Goal: Task Accomplishment & Management: Manage account settings

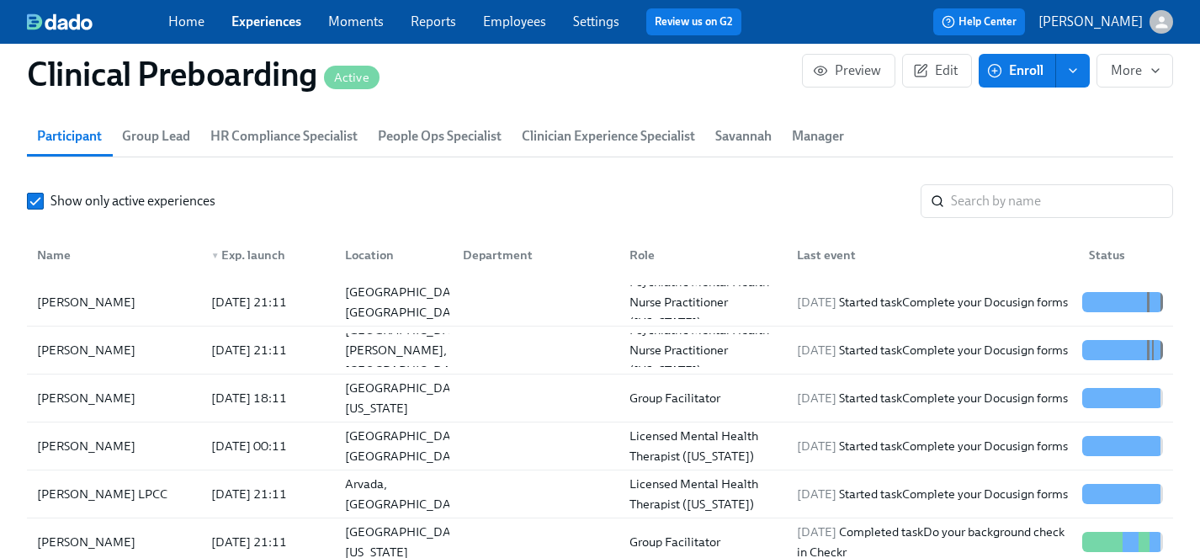
scroll to position [1827, 0]
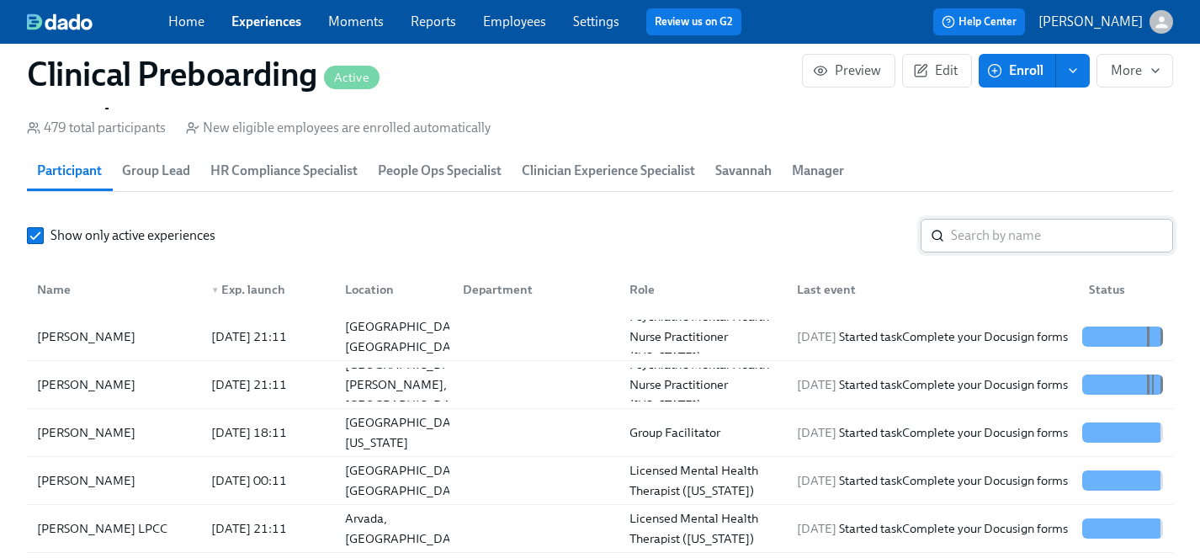
click at [987, 230] on input "search" at bounding box center [1062, 236] width 222 height 34
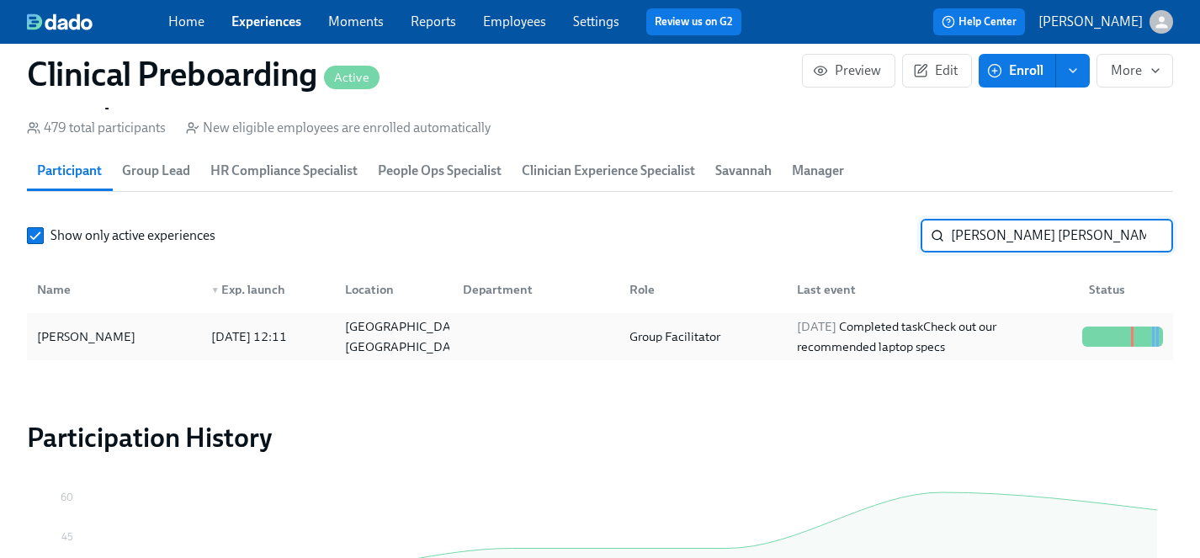
type input "[PERSON_NAME] [PERSON_NAME]"
click at [85, 340] on div "[PERSON_NAME]" at bounding box center [86, 337] width 112 height 20
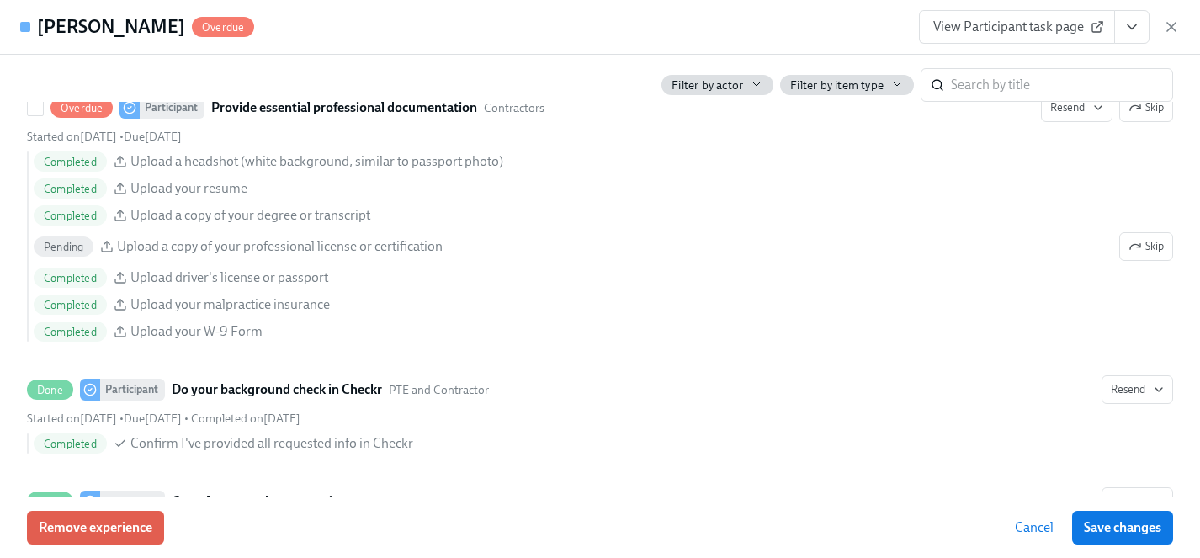
scroll to position [1934, 0]
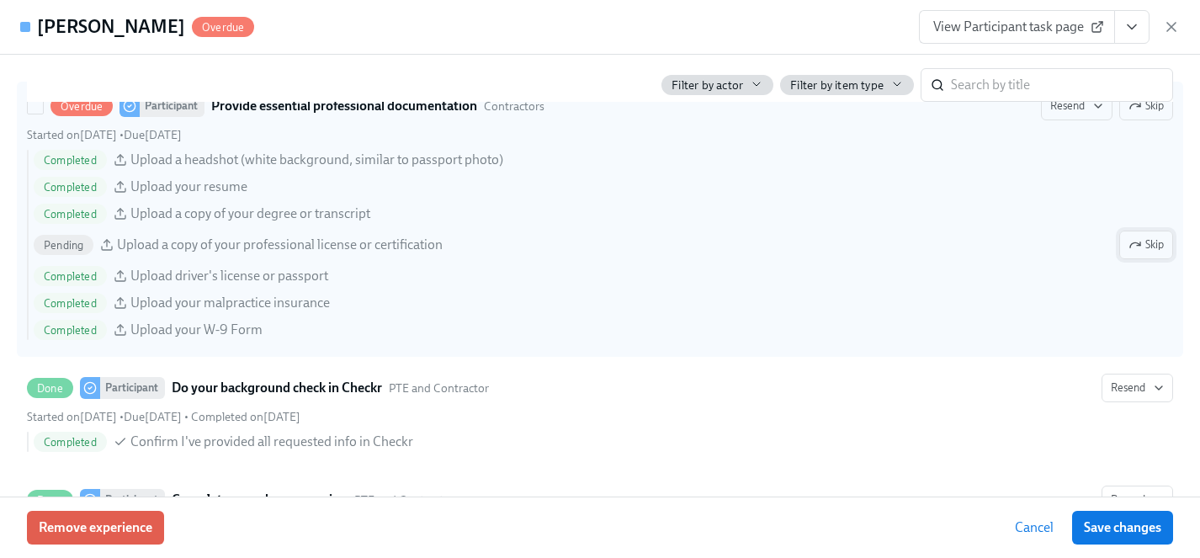
click at [1146, 243] on span "Skip" at bounding box center [1146, 244] width 35 height 17
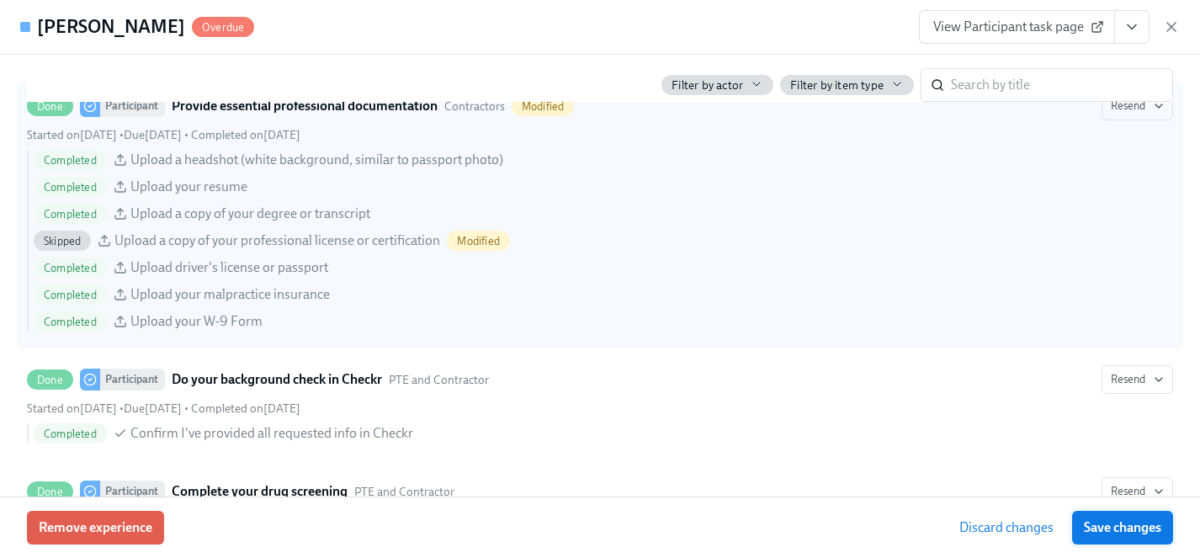
click at [1124, 532] on span "Save changes" at bounding box center [1122, 527] width 77 height 17
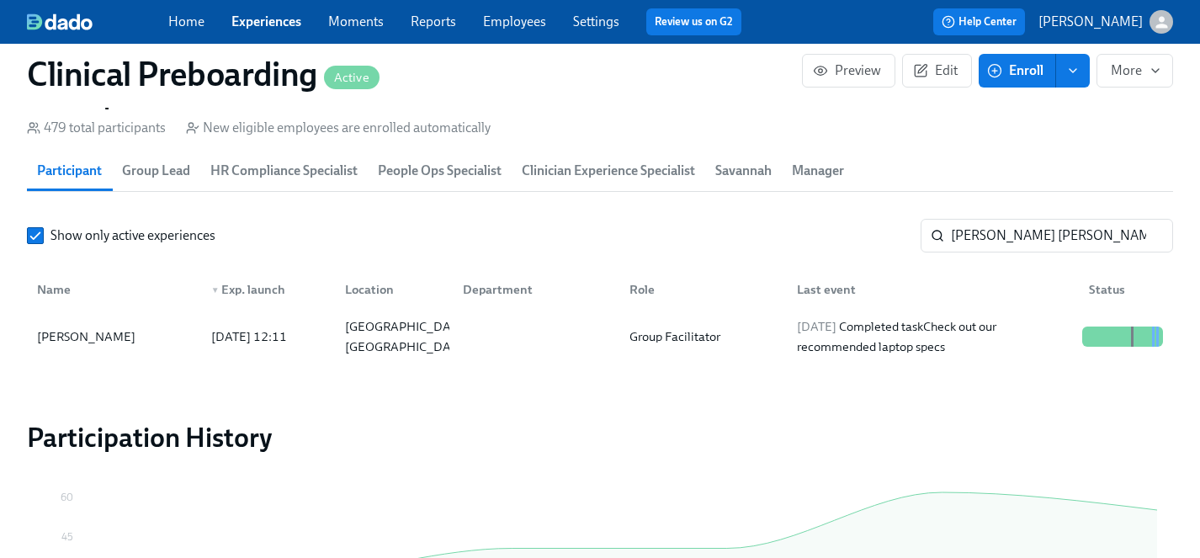
click at [273, 23] on link "Experiences" at bounding box center [266, 21] width 70 height 16
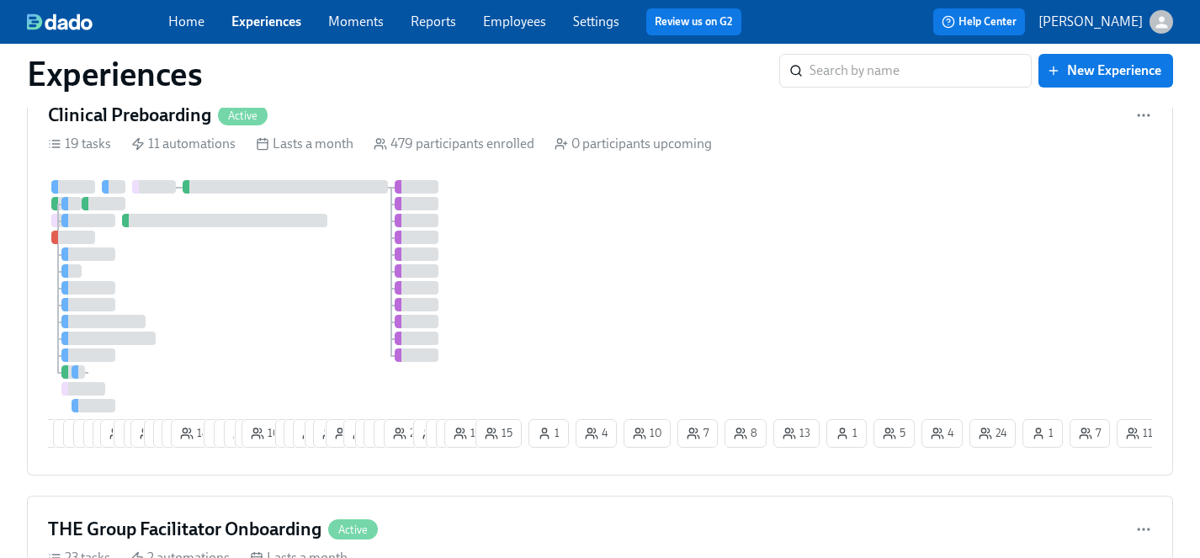
scroll to position [3157, 0]
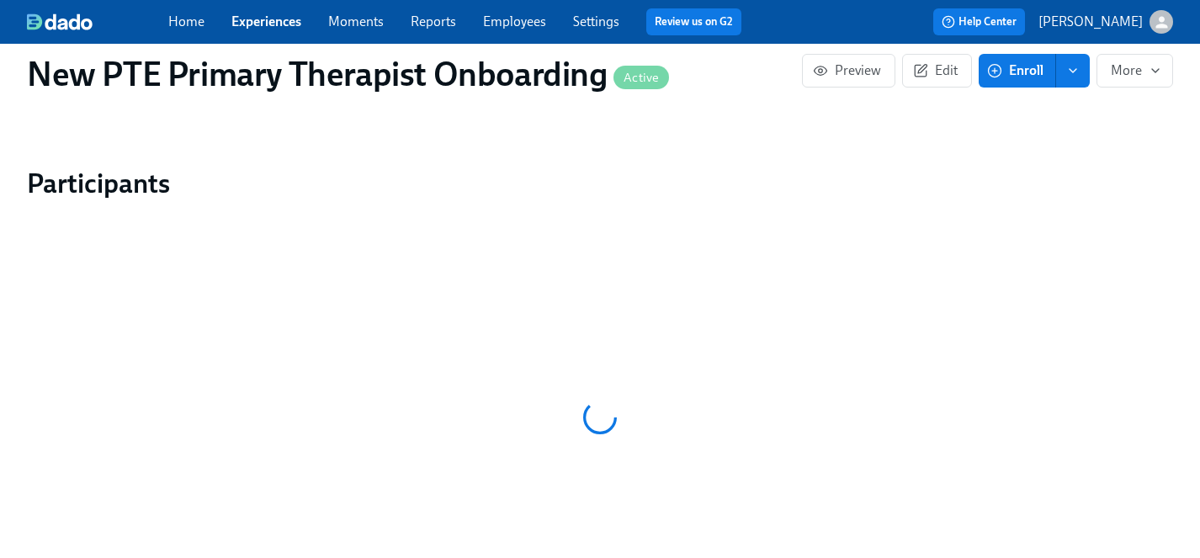
scroll to position [1527, 0]
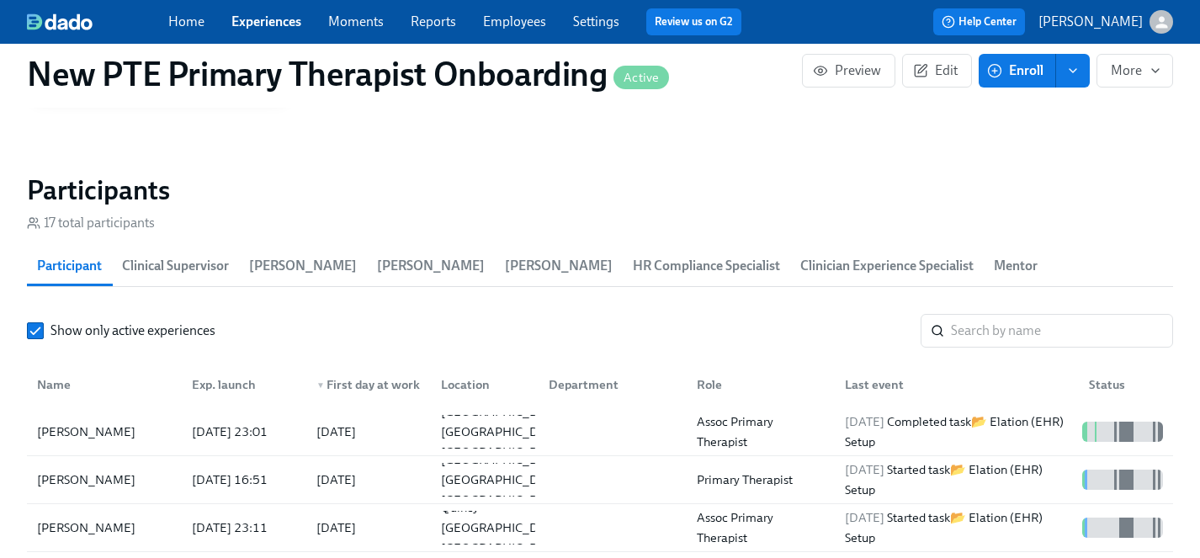
scroll to position [1474, 0]
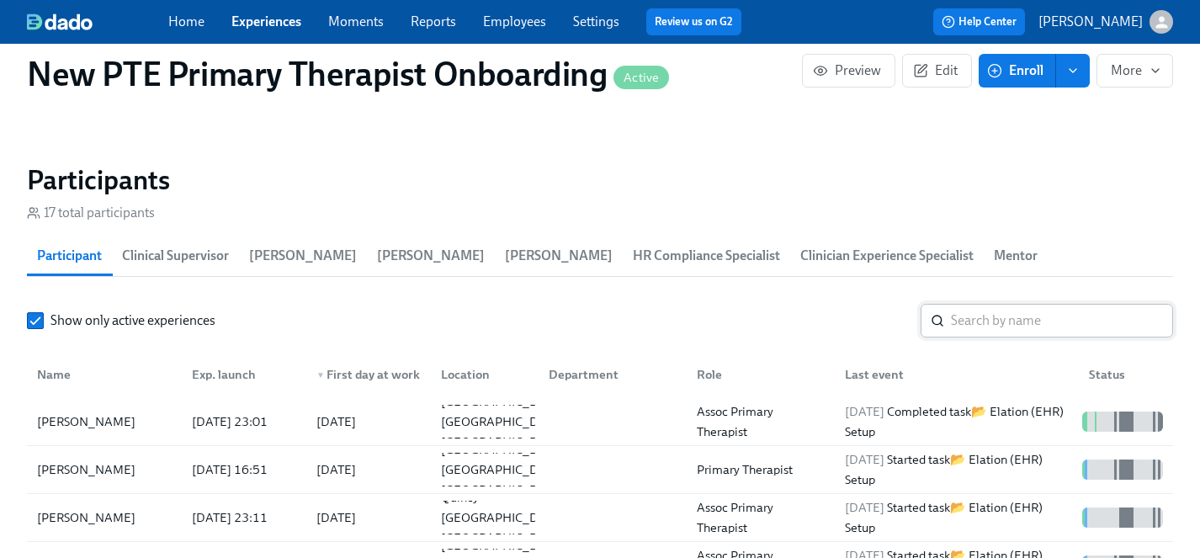
click at [970, 304] on input "search" at bounding box center [1062, 321] width 222 height 34
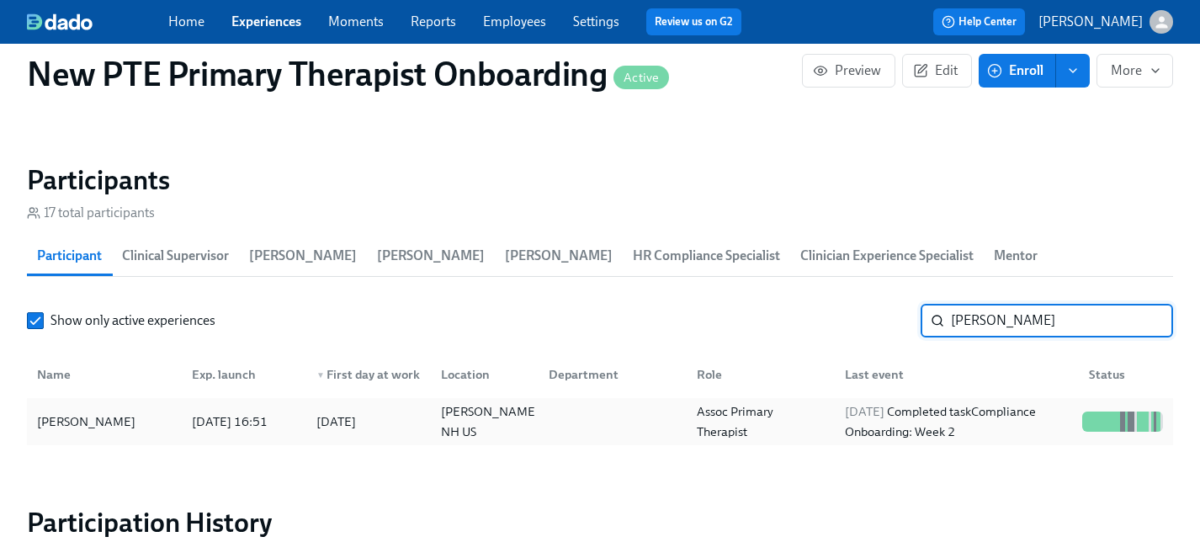
type input "chrissy"
click at [51, 412] on div "Chrissy Grant" at bounding box center [86, 422] width 112 height 20
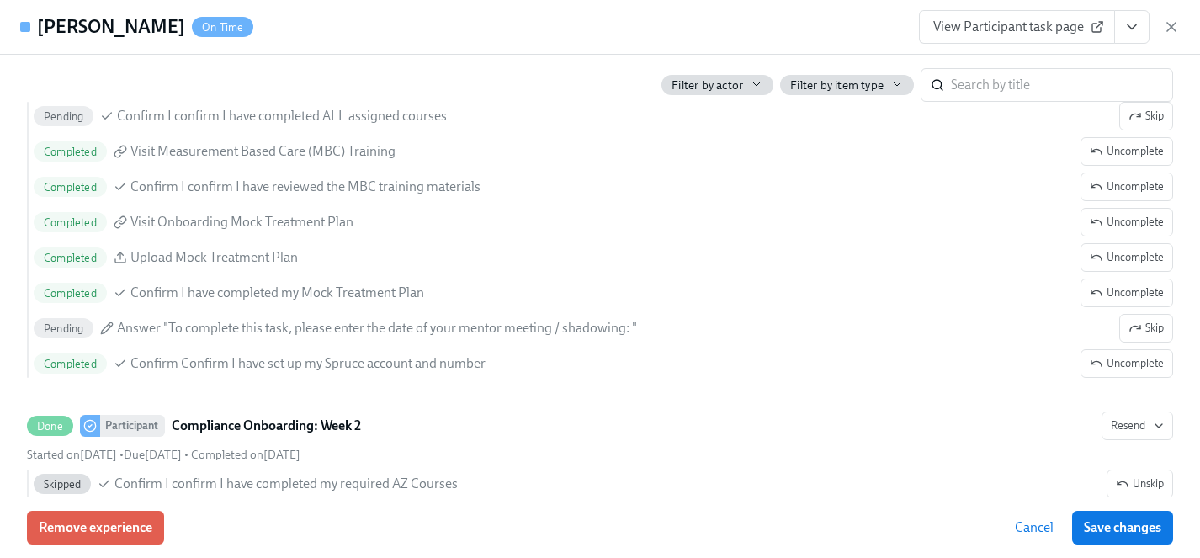
scroll to position [3350, 0]
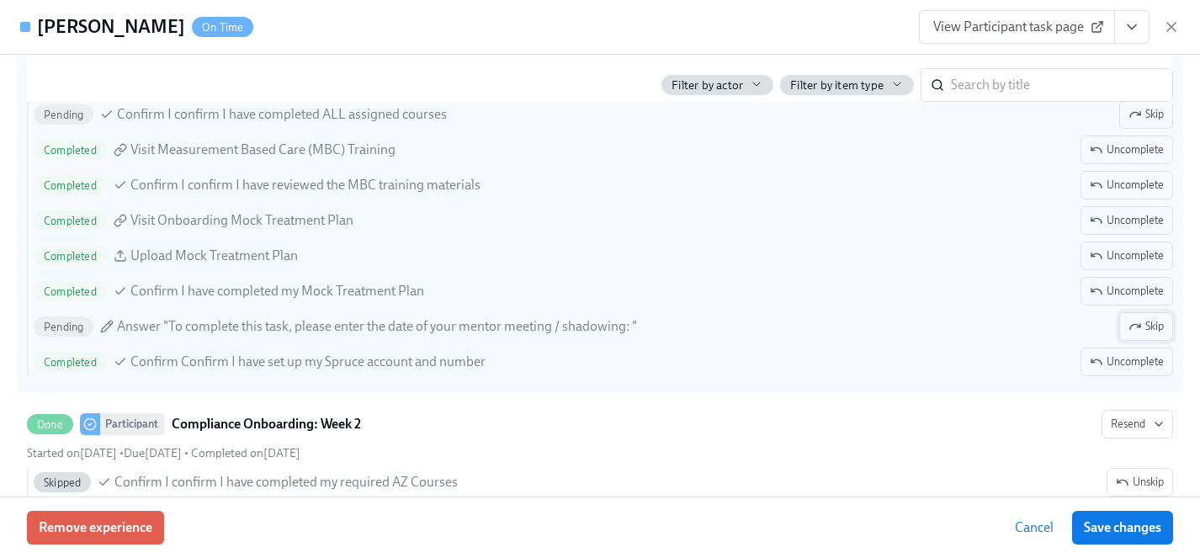
click at [1156, 327] on span "Skip" at bounding box center [1146, 326] width 35 height 17
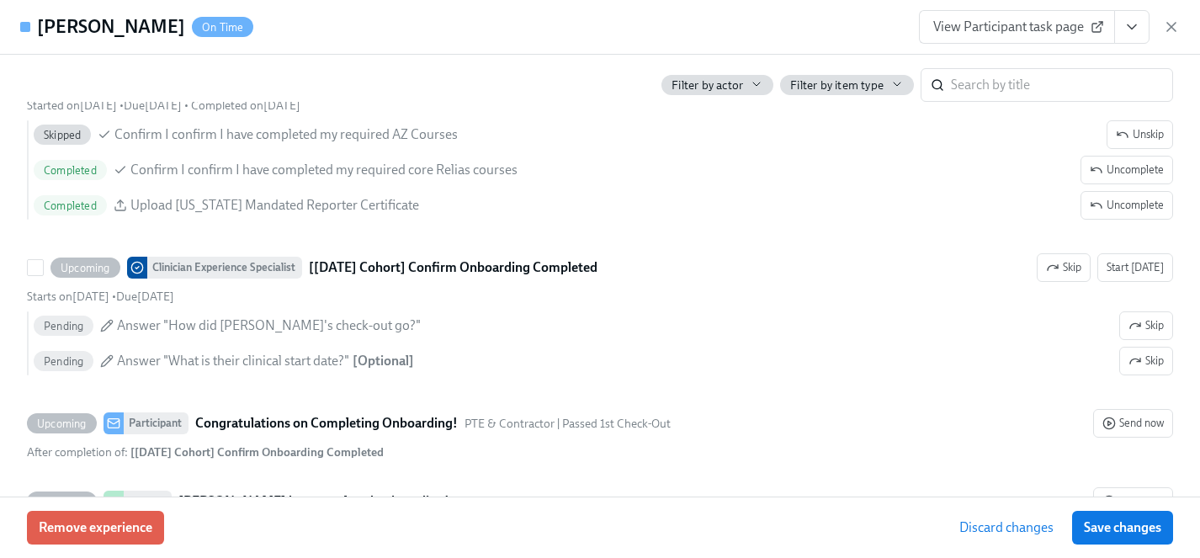
scroll to position [3699, 0]
click at [1133, 521] on span "Save changes" at bounding box center [1122, 527] width 77 height 17
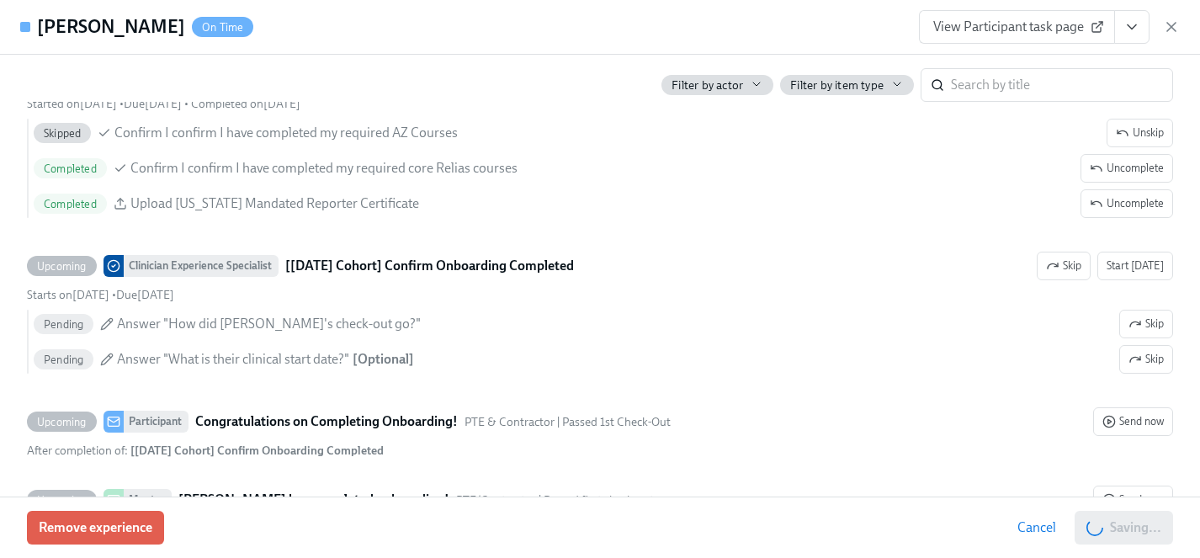
scroll to position [0, 3893]
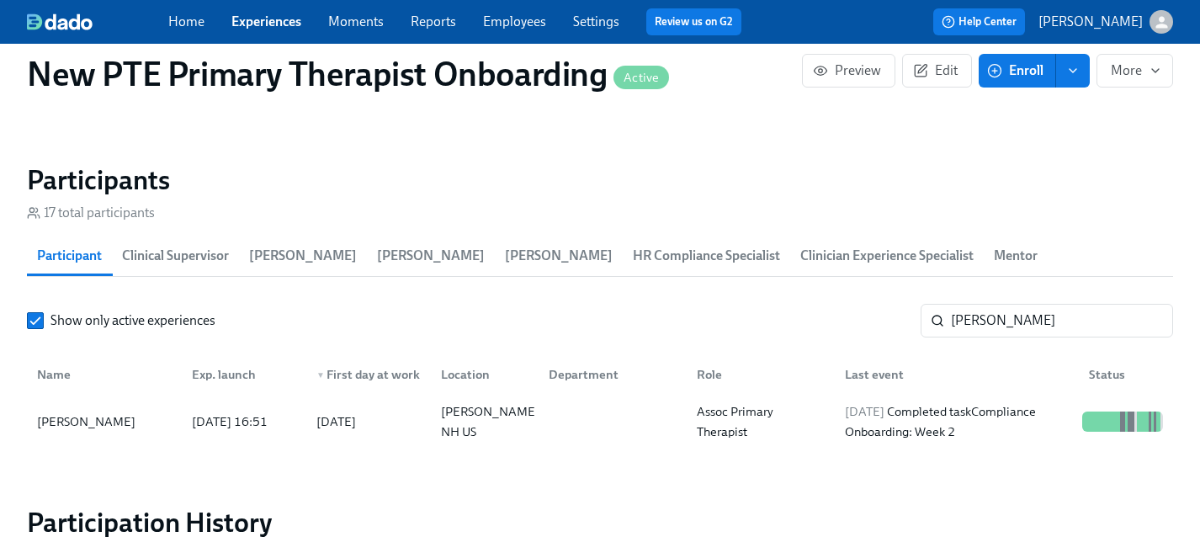
click at [265, 23] on link "Experiences" at bounding box center [266, 21] width 70 height 16
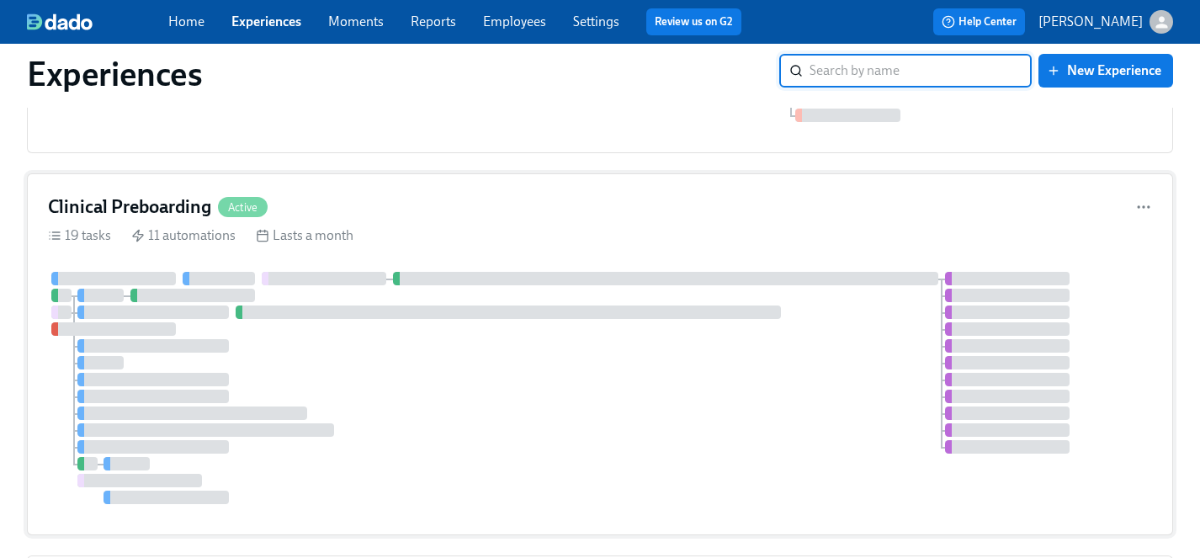
scroll to position [1893, 0]
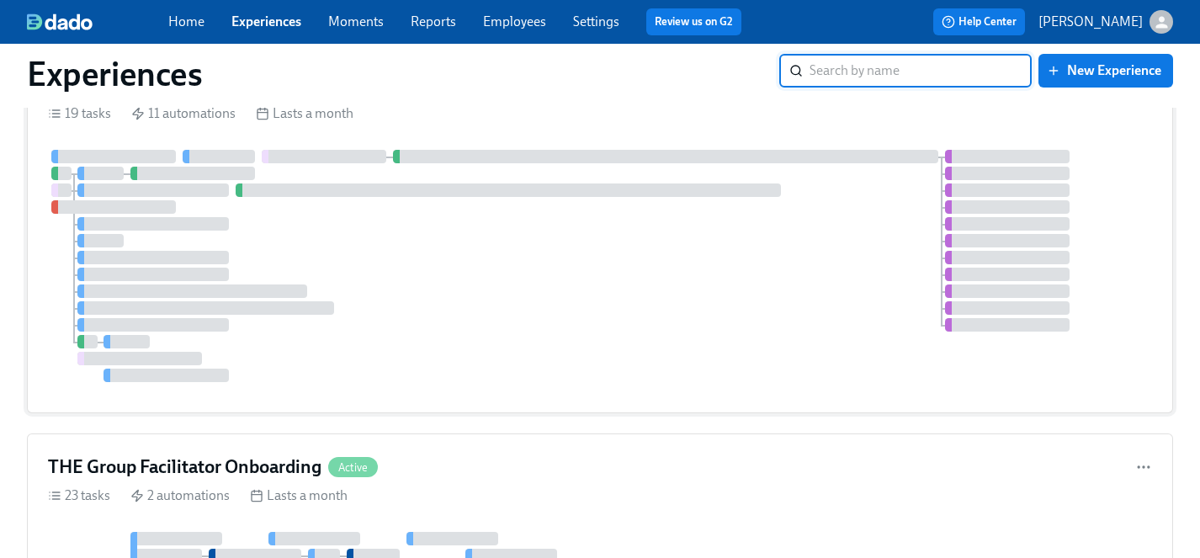
click at [597, 274] on div at bounding box center [600, 266] width 1104 height 232
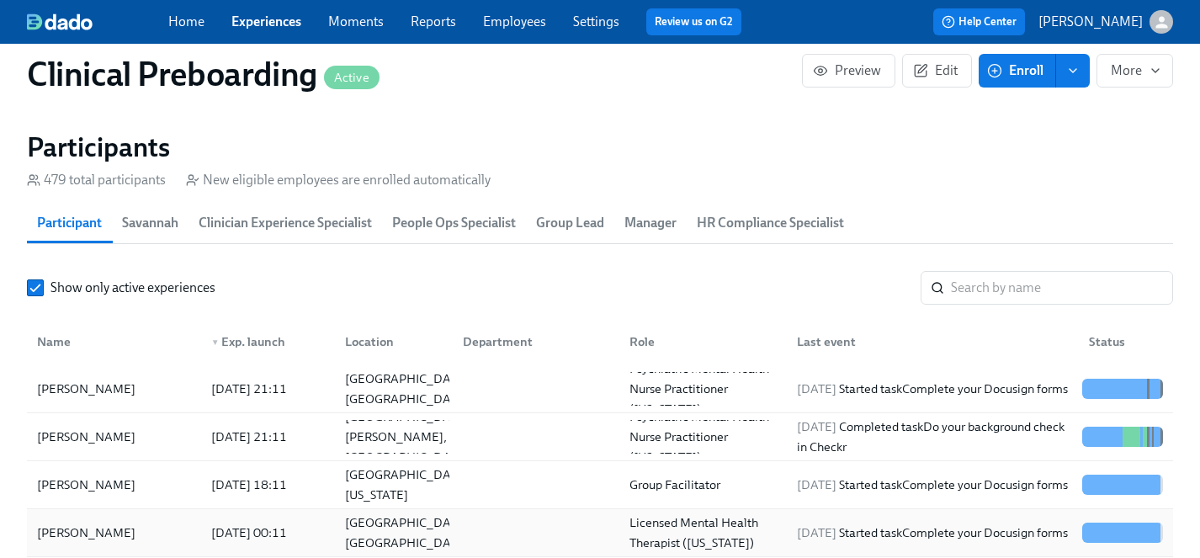
scroll to position [0, 19141]
click at [991, 286] on input "search" at bounding box center [1062, 288] width 222 height 34
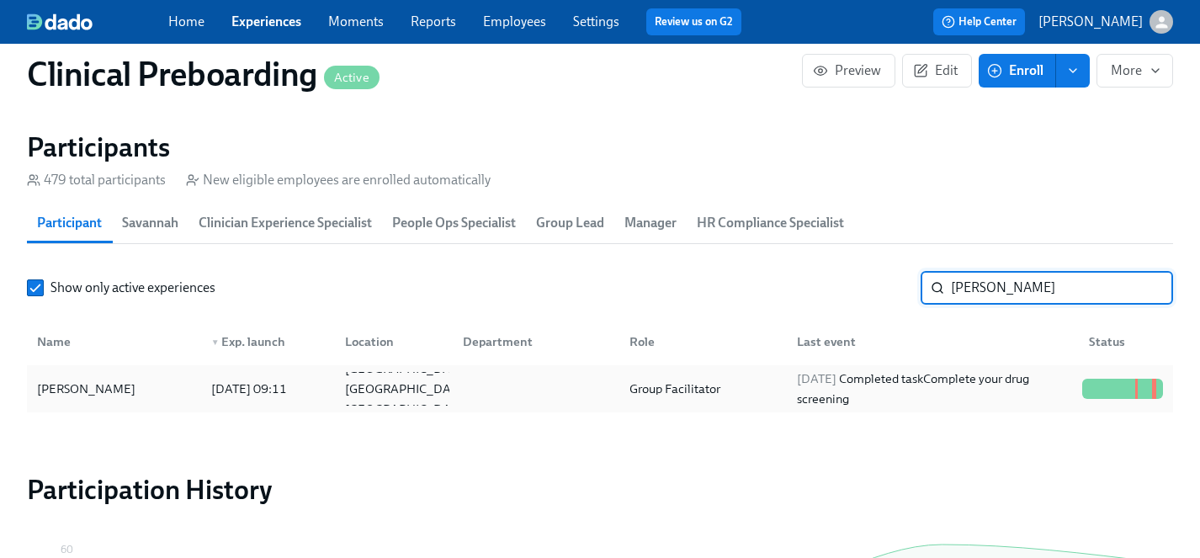
type input "shantay"
click at [88, 391] on div "Shantayah Hayes" at bounding box center [86, 389] width 112 height 20
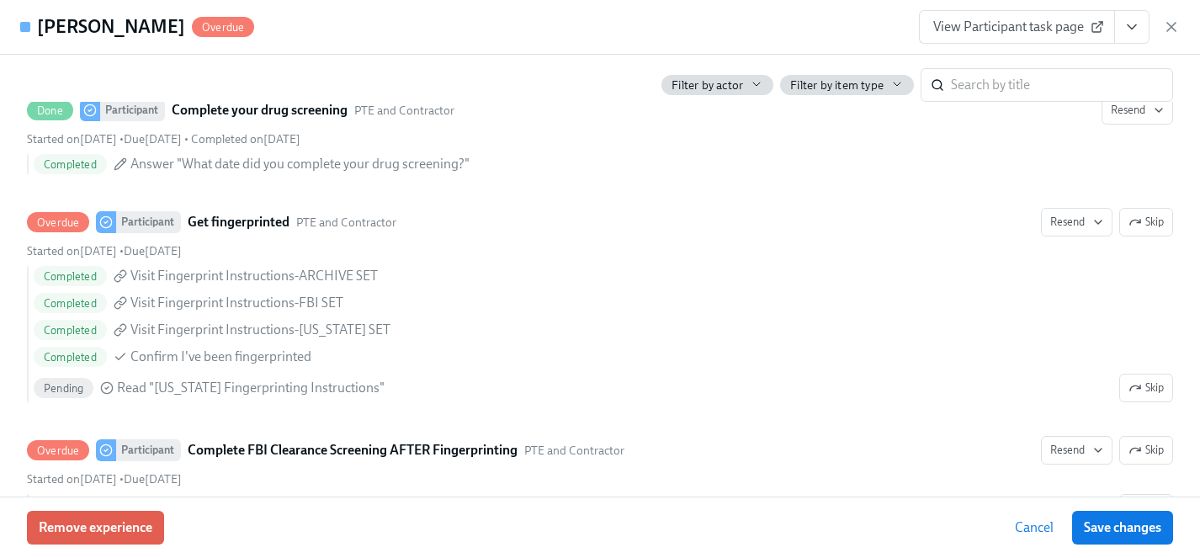
scroll to position [2374, 0]
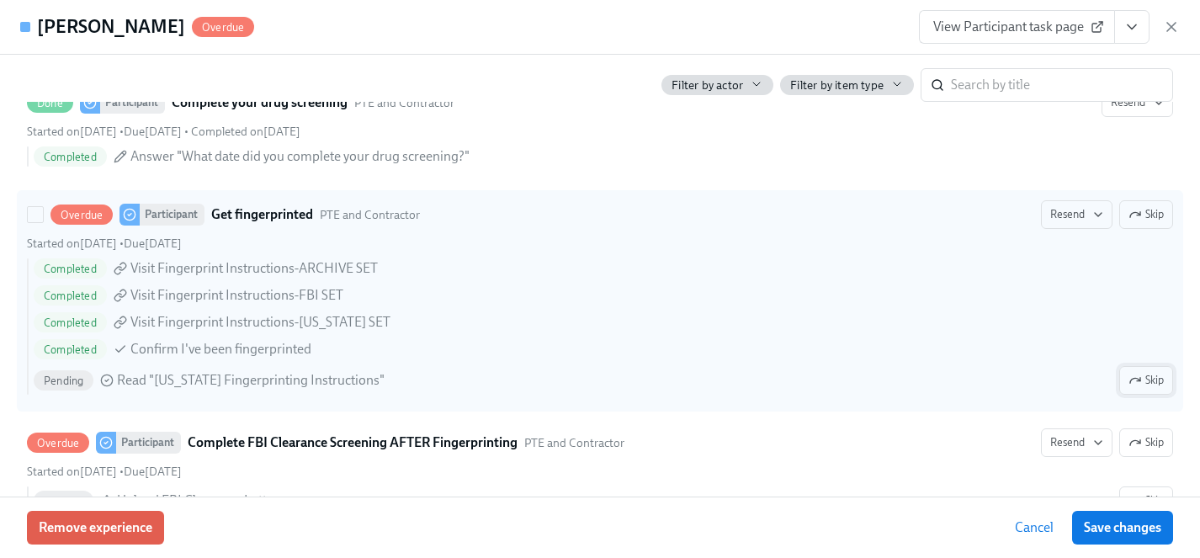
click at [1148, 384] on span "Skip" at bounding box center [1146, 380] width 35 height 17
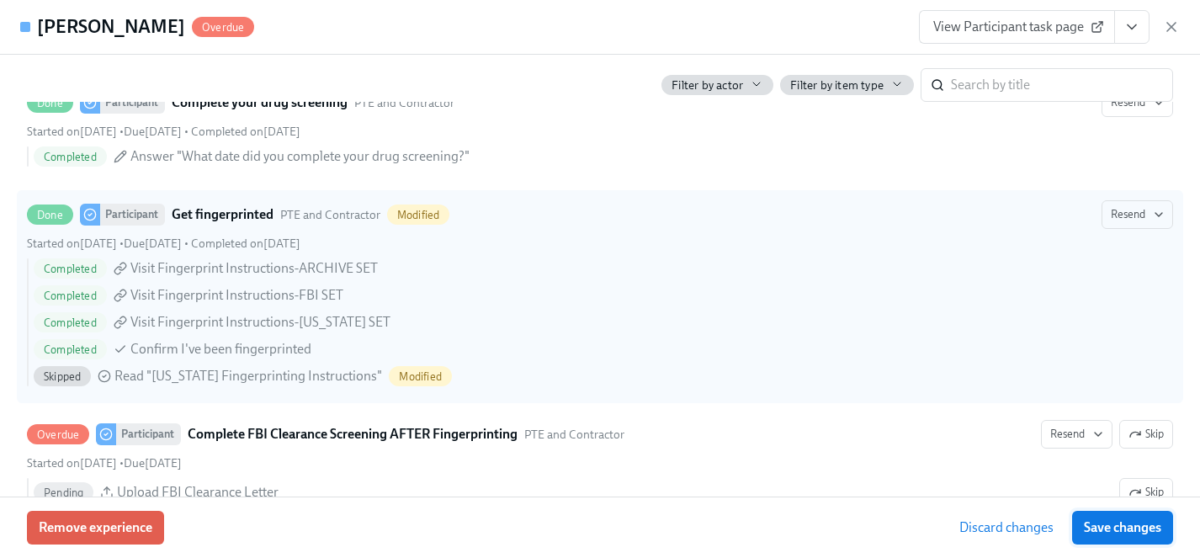
click at [1156, 534] on span "Save changes" at bounding box center [1122, 527] width 77 height 17
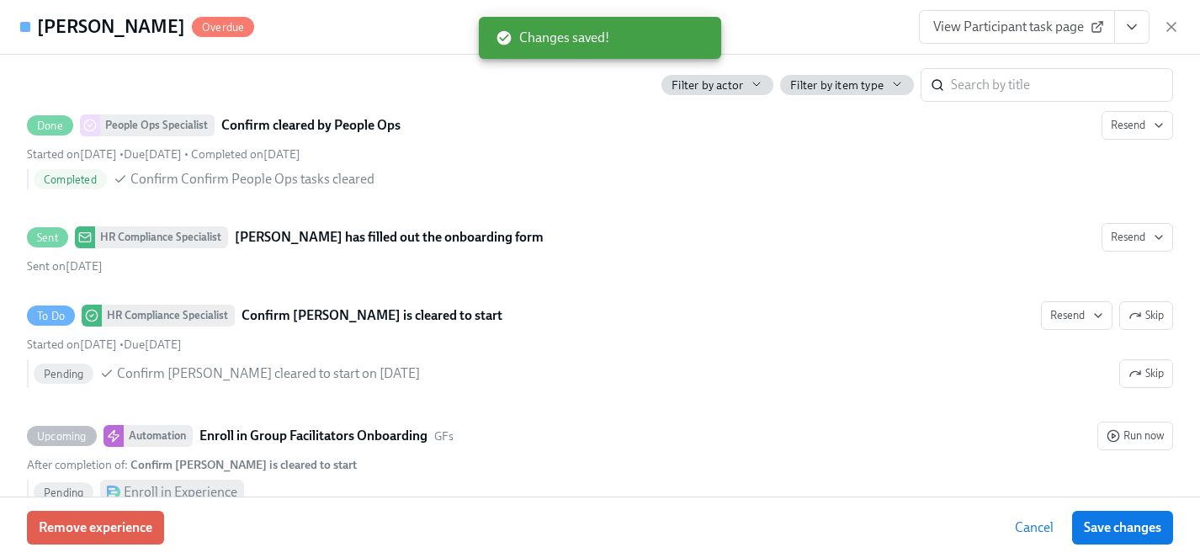
scroll to position [3564, 0]
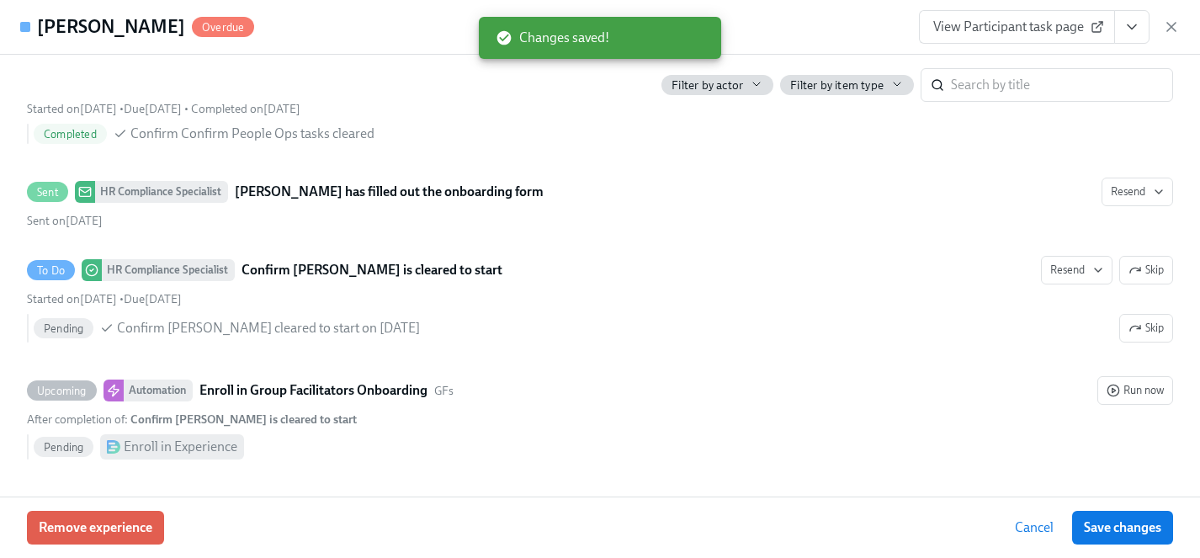
click at [1129, 31] on icon "View task page" at bounding box center [1132, 27] width 17 height 17
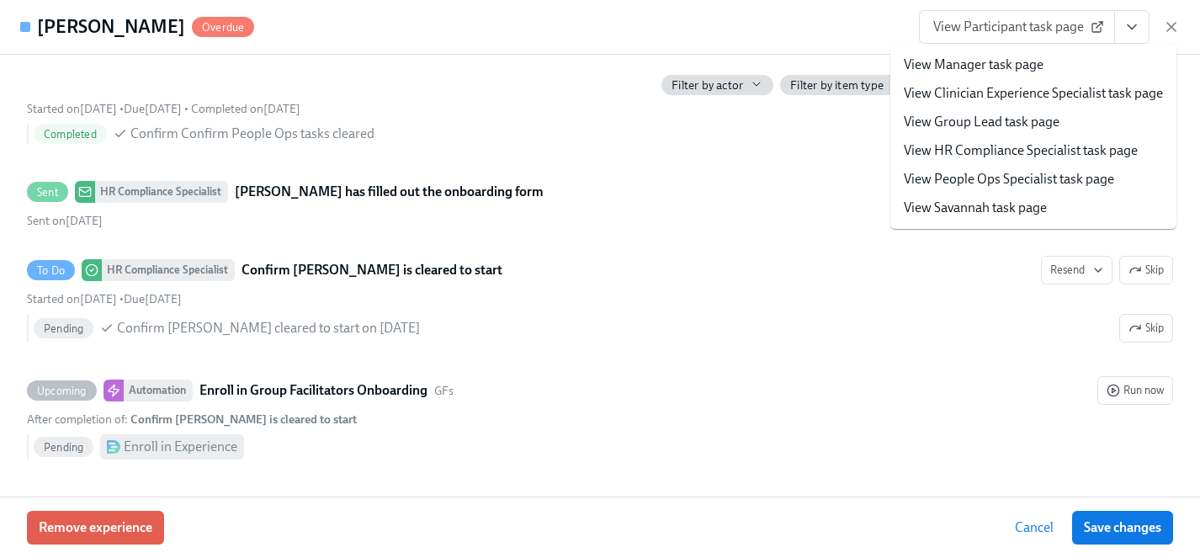
click at [961, 161] on li "View HR Compliance Specialist task page" at bounding box center [1033, 150] width 286 height 29
click at [956, 149] on link "View HR Compliance Specialist task page" at bounding box center [1021, 150] width 234 height 19
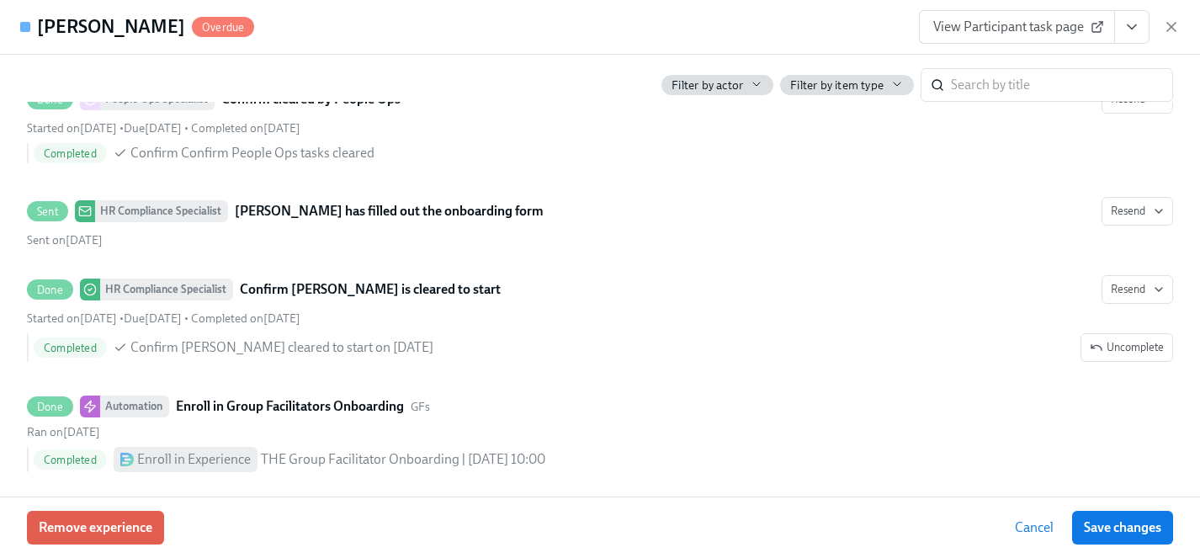
scroll to position [3557, 0]
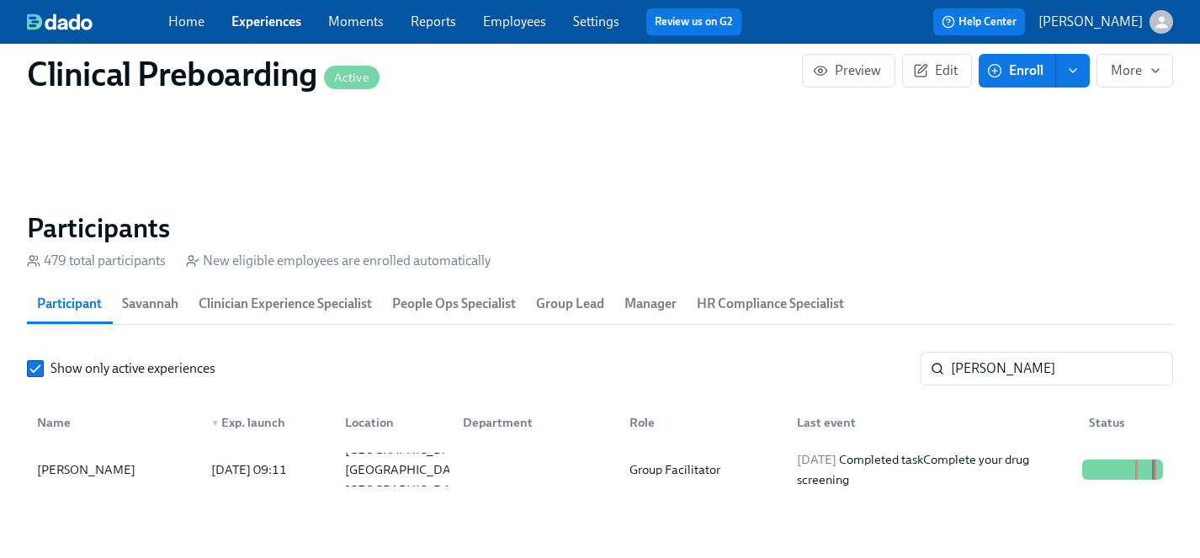
scroll to position [1657, 0]
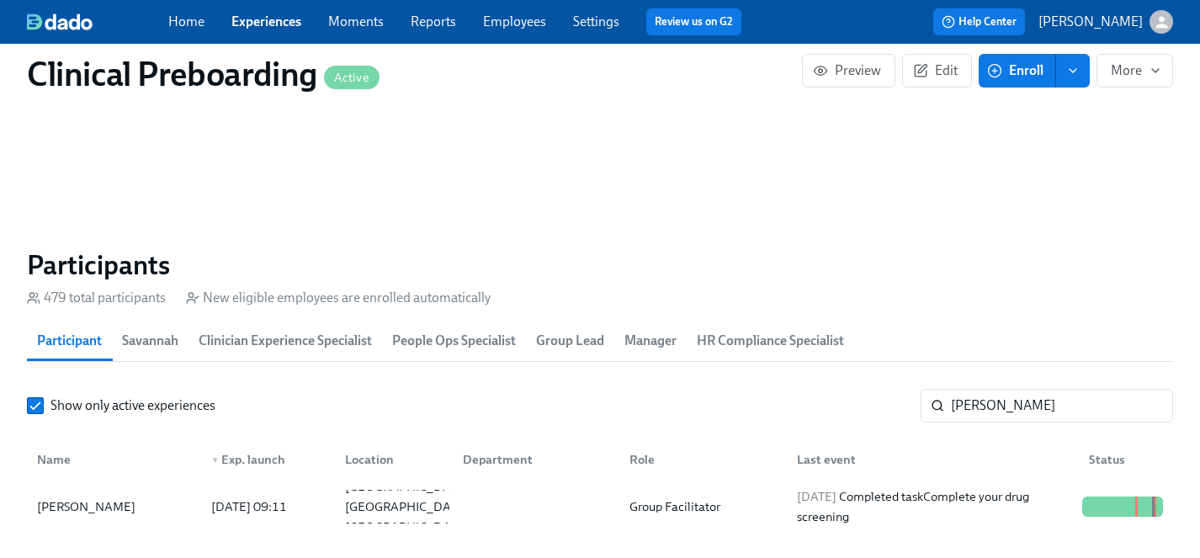
click at [259, 19] on link "Experiences" at bounding box center [266, 21] width 70 height 16
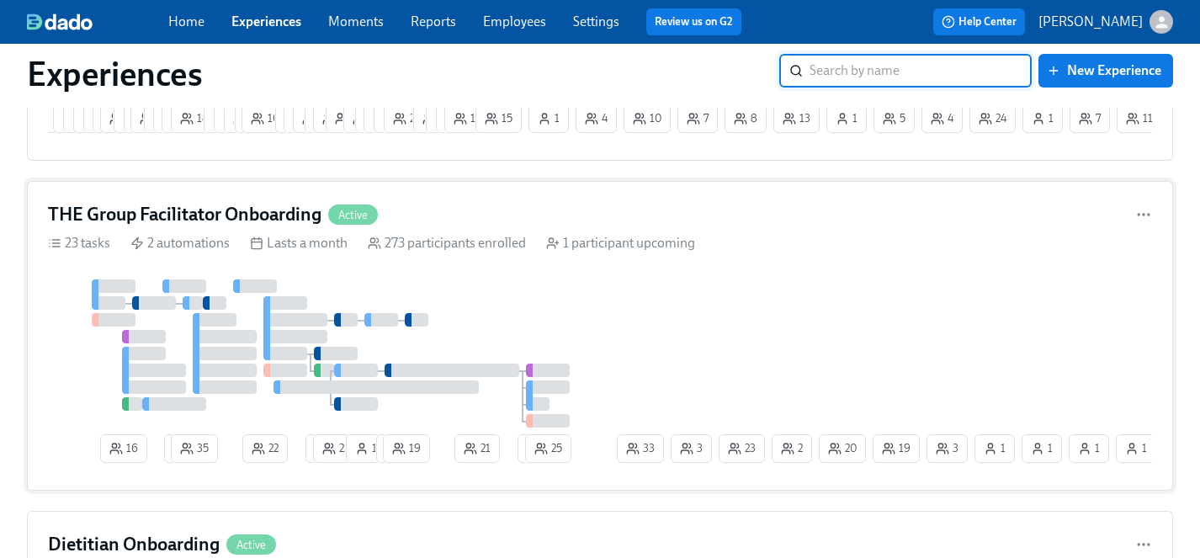
scroll to position [2330, 0]
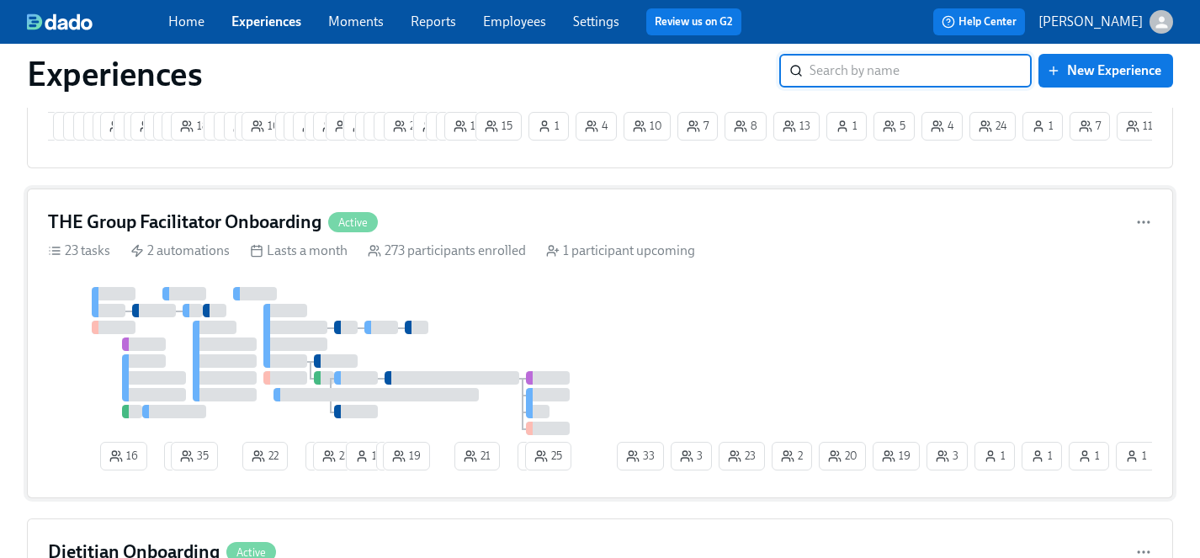
click at [554, 306] on div at bounding box center [331, 361] width 566 height 148
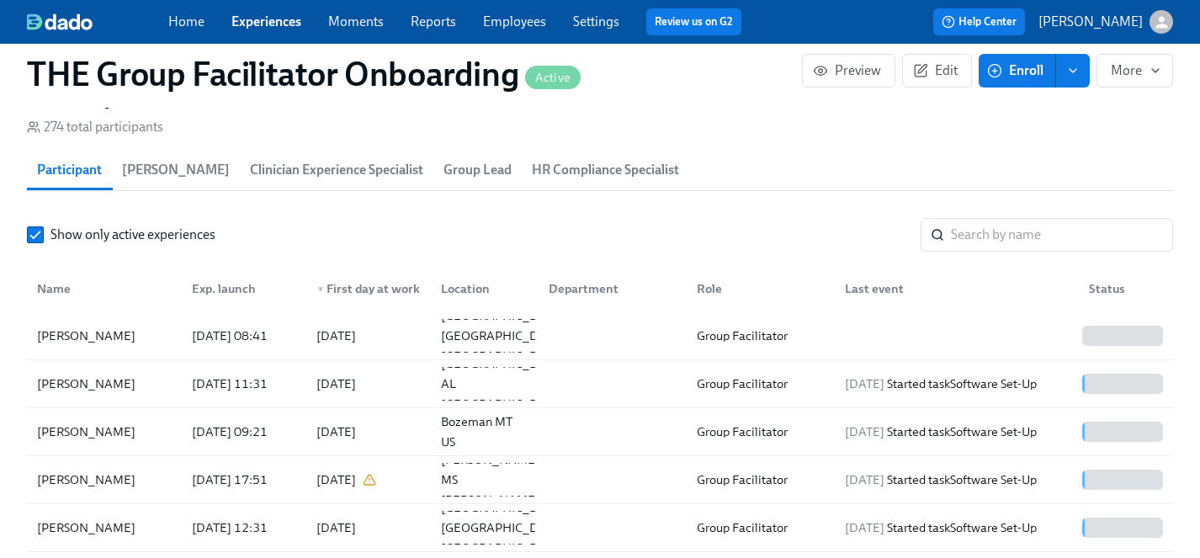
scroll to position [1537, 0]
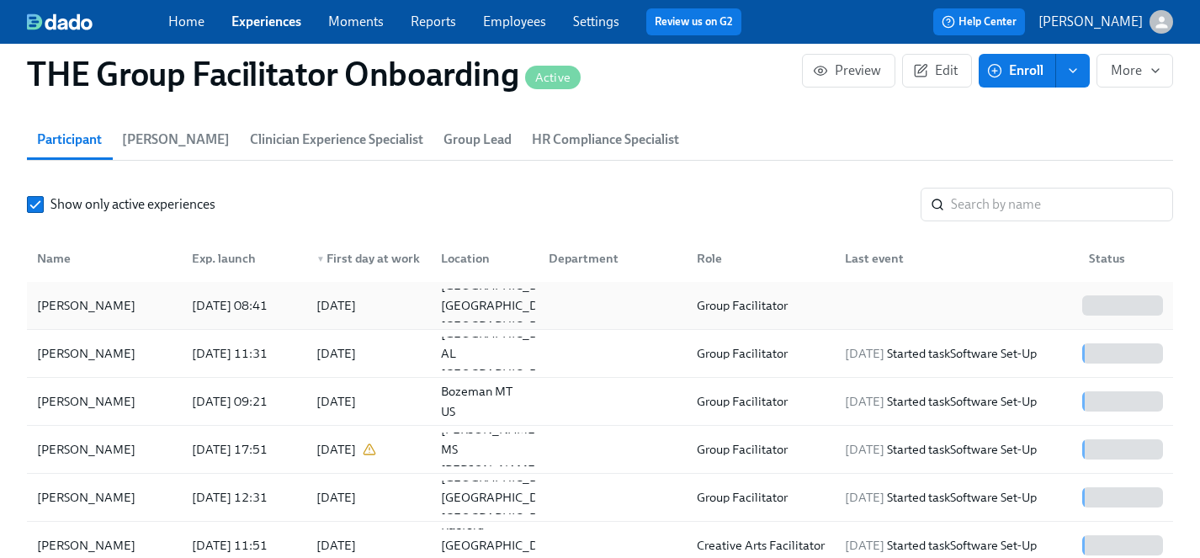
click at [90, 304] on div "Shantayah Hayes" at bounding box center [86, 305] width 112 height 20
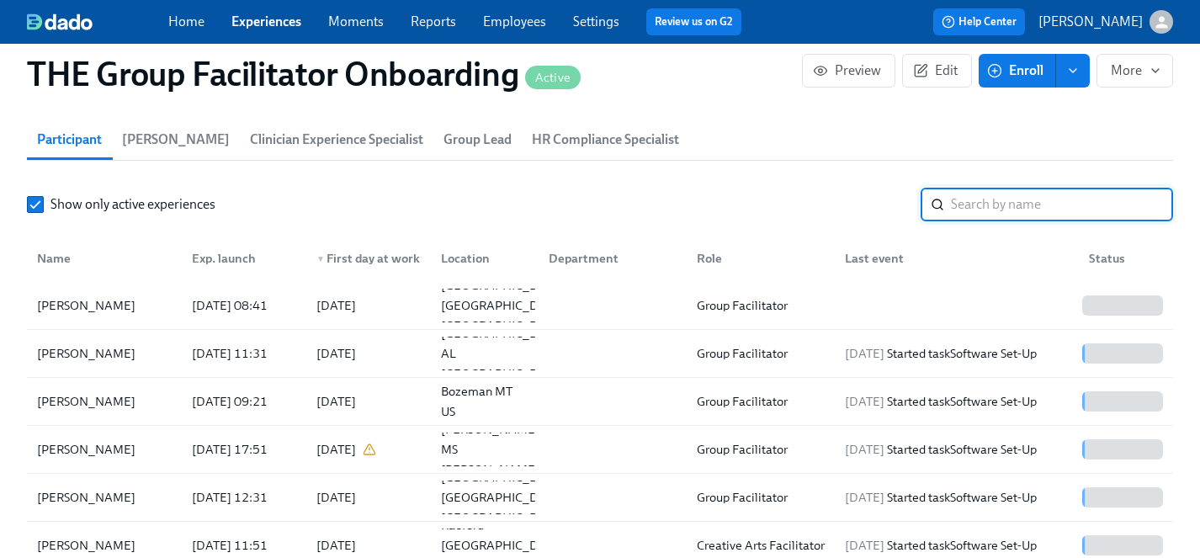
click at [980, 199] on input "search" at bounding box center [1062, 205] width 222 height 34
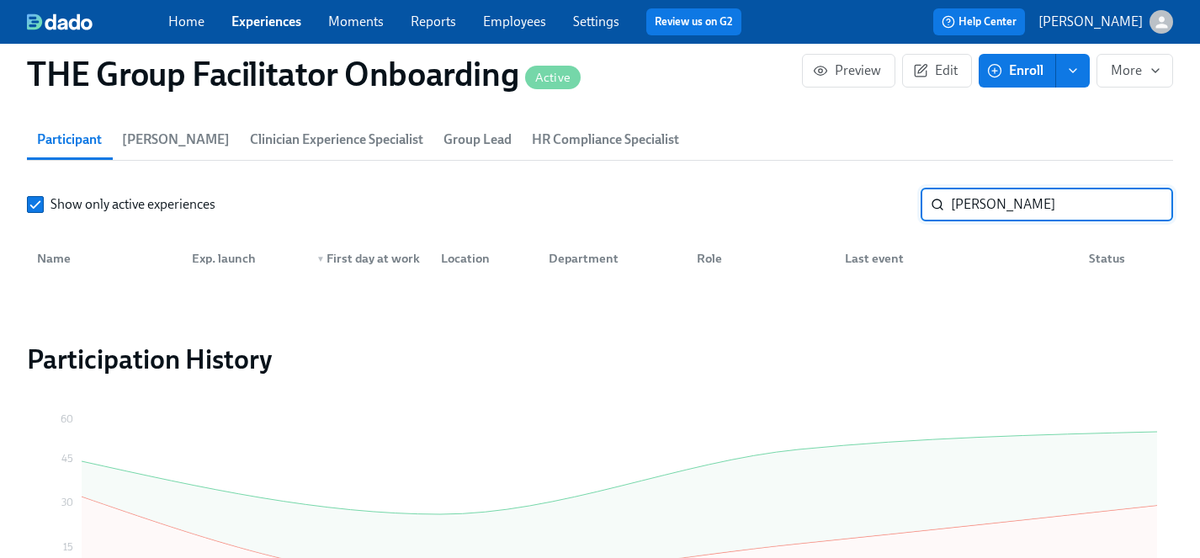
type input "sanon"
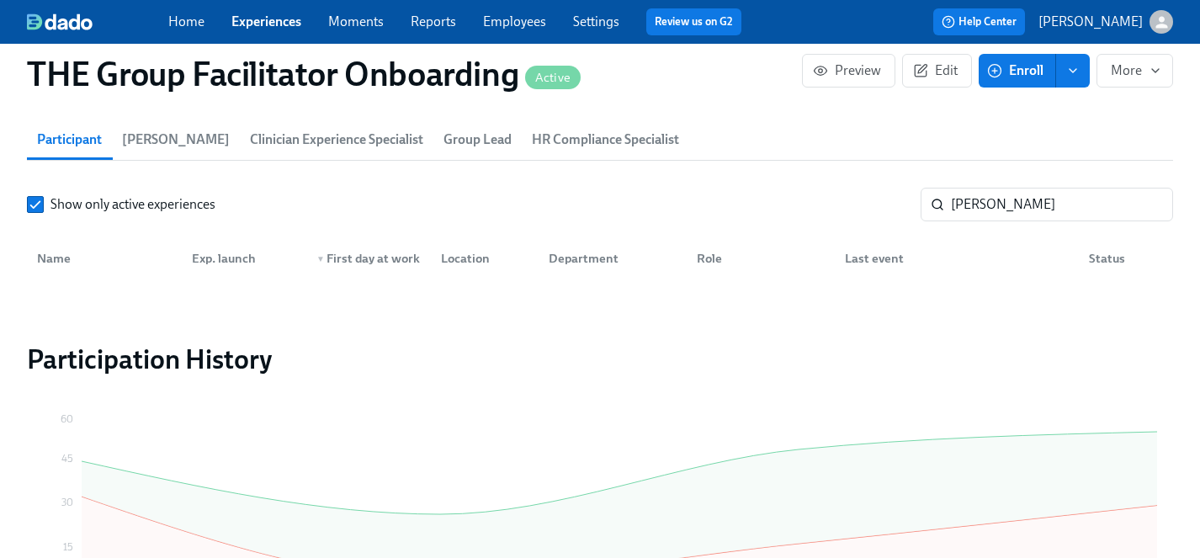
click at [264, 19] on link "Experiences" at bounding box center [266, 21] width 70 height 16
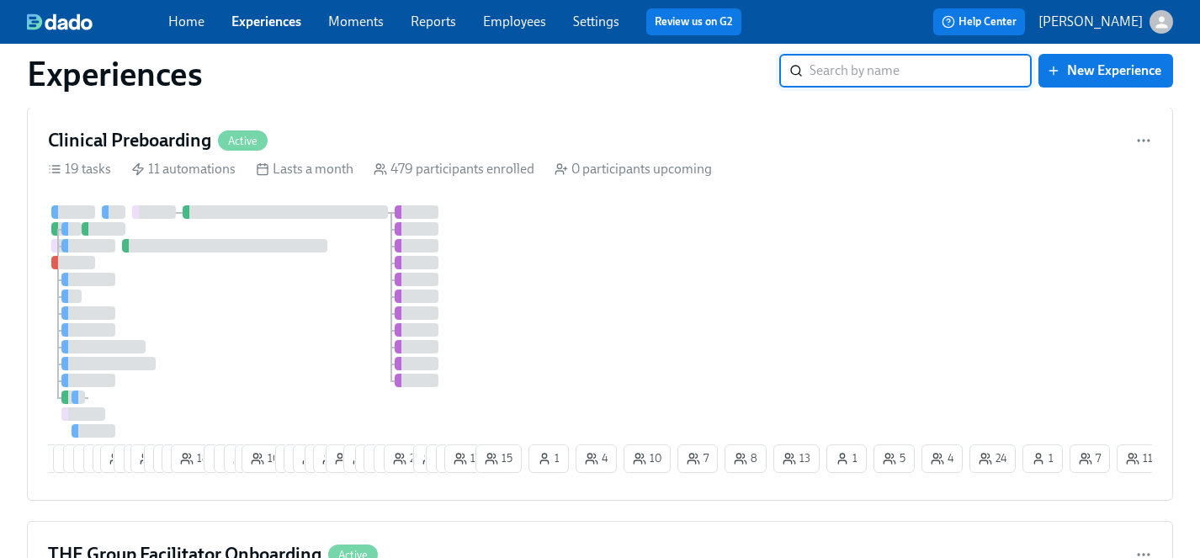
scroll to position [2015, 0]
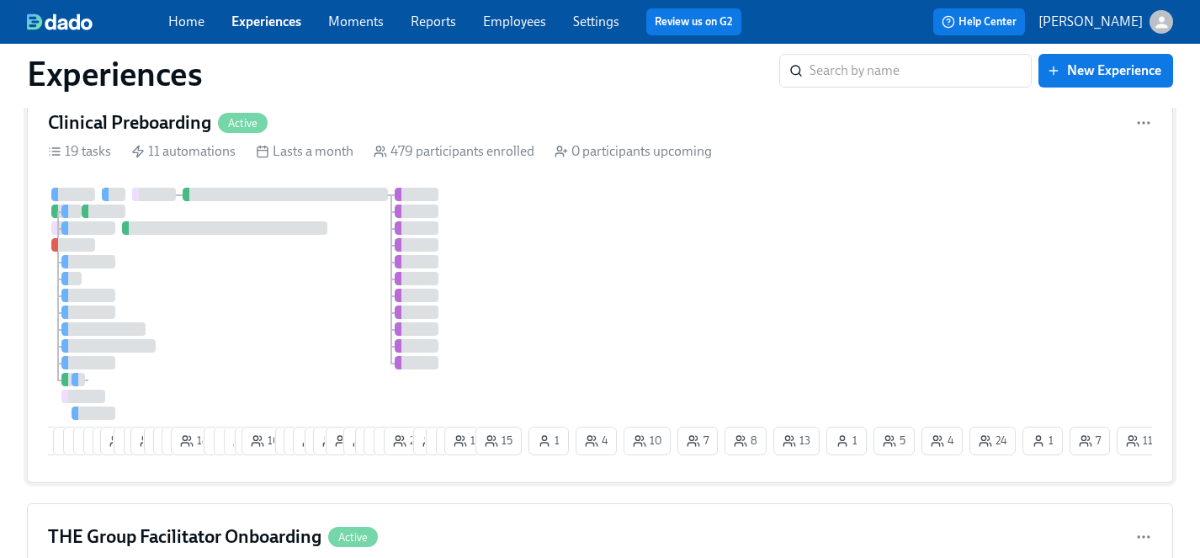
click at [307, 298] on div at bounding box center [260, 304] width 424 height 232
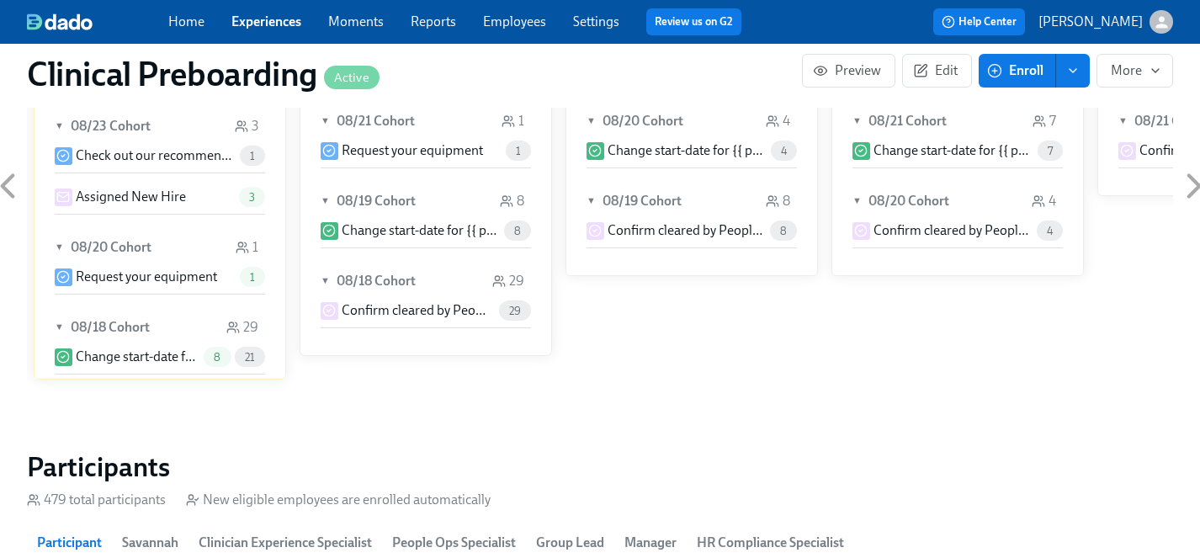
scroll to position [1784, 0]
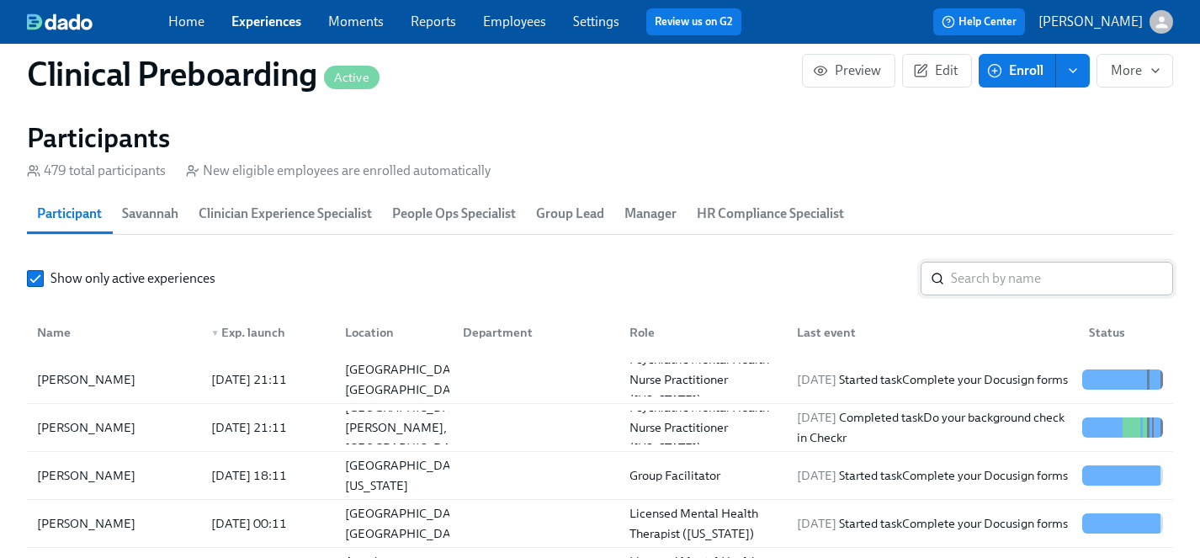
click at [999, 262] on input "search" at bounding box center [1062, 279] width 222 height 34
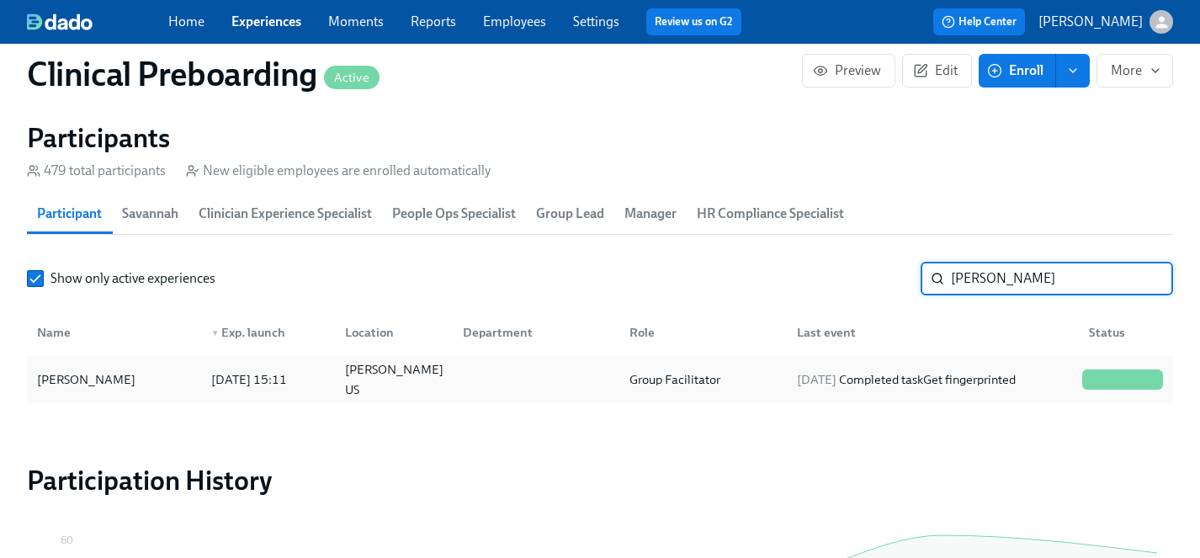
type input "sanon"
click at [82, 380] on div "Jonathan Sanon" at bounding box center [86, 379] width 112 height 20
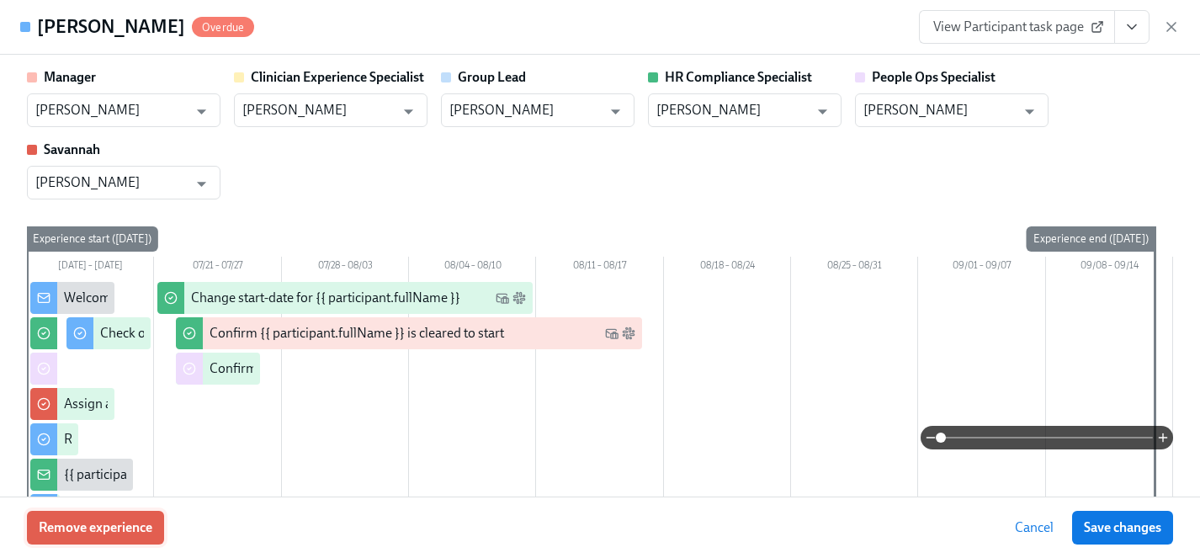
click at [102, 529] on span "Remove experience" at bounding box center [96, 527] width 114 height 17
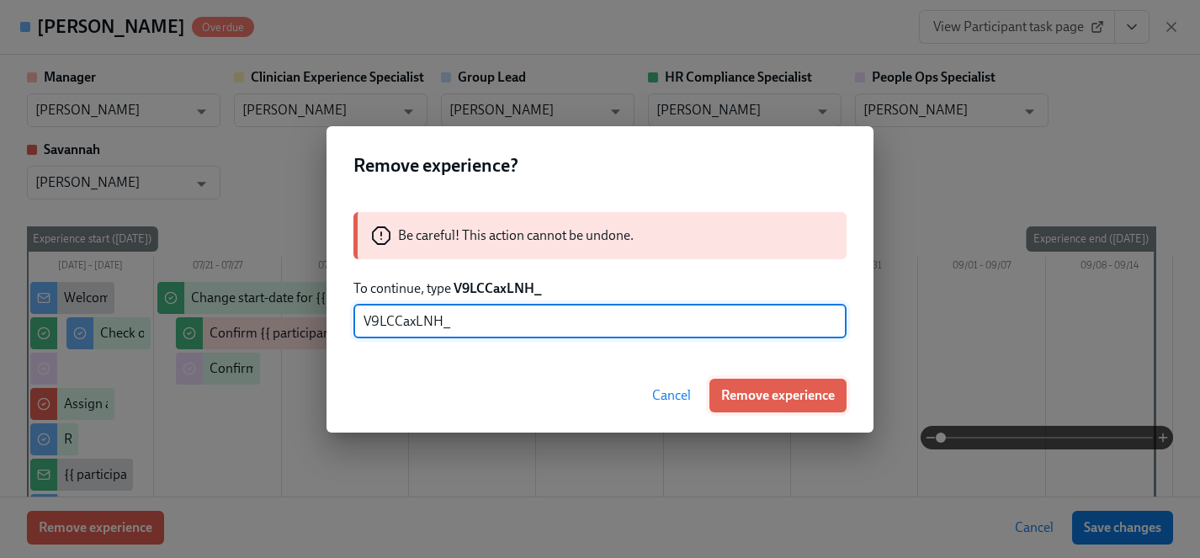
type input "V9LCCaxLNH_"
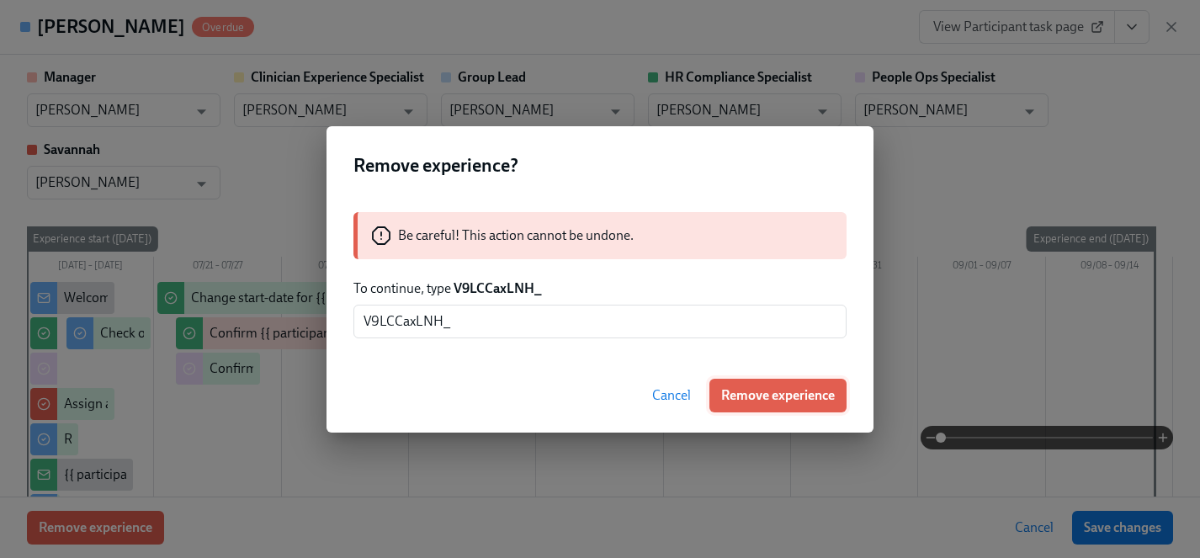
click at [783, 393] on span "Remove experience" at bounding box center [778, 395] width 114 height 17
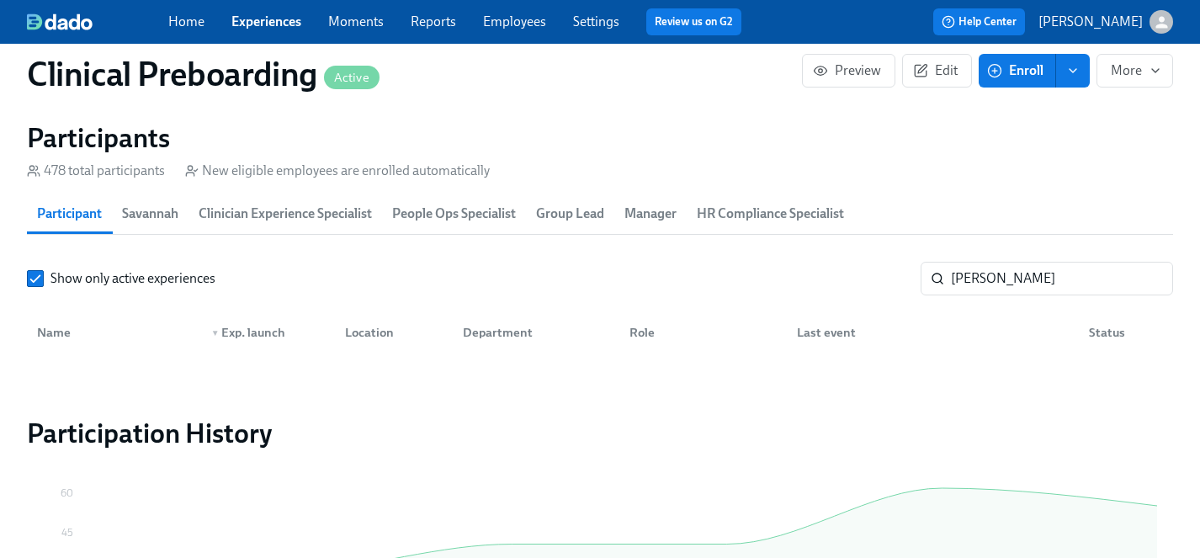
scroll to position [0, 20116]
click at [262, 21] on link "Experiences" at bounding box center [266, 21] width 70 height 16
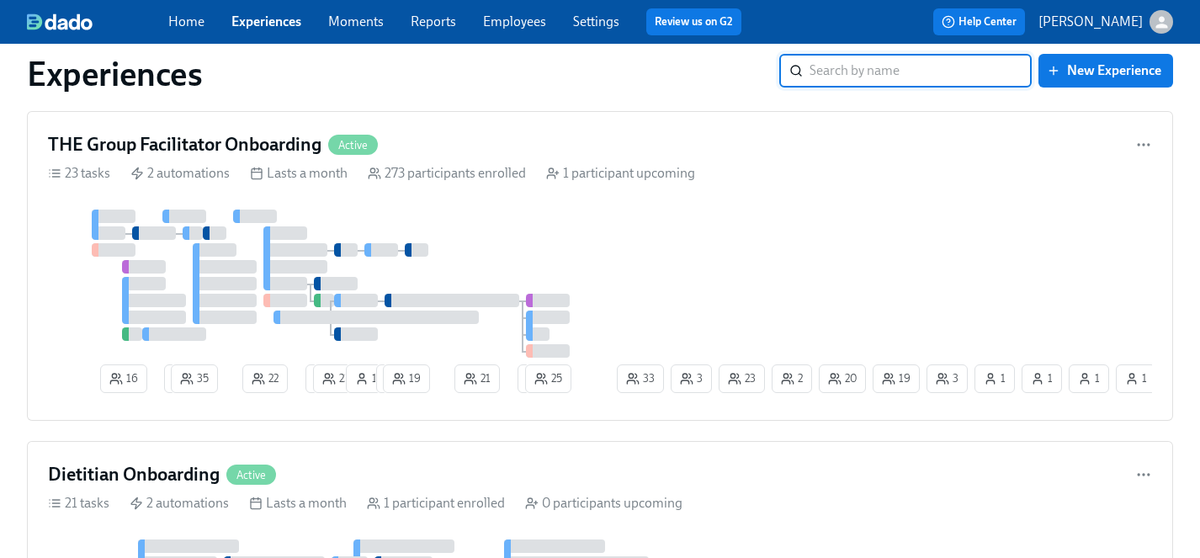
scroll to position [2360, 0]
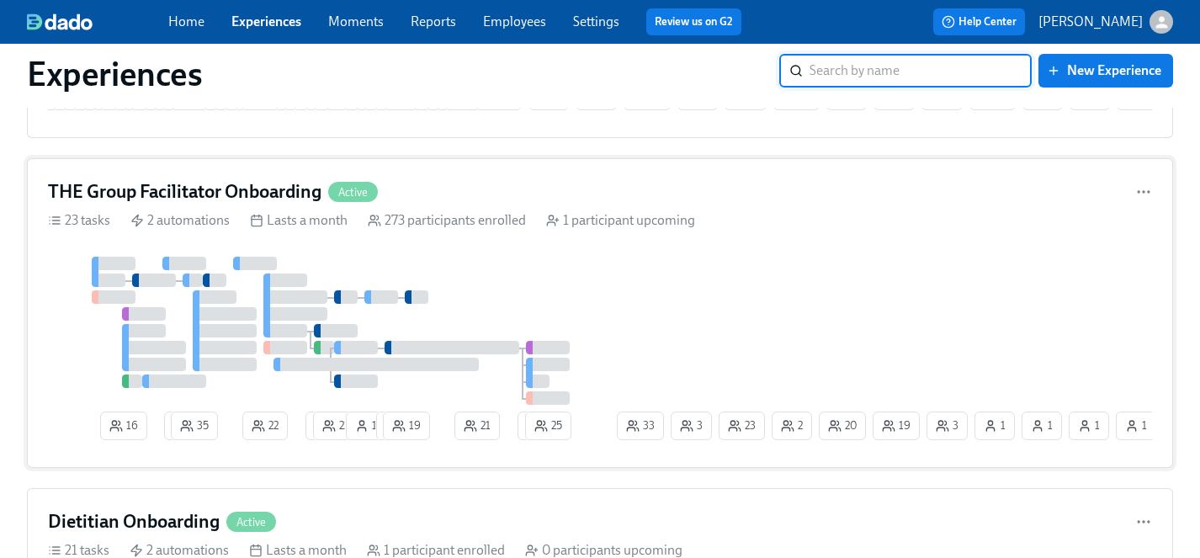
click at [608, 307] on div at bounding box center [331, 331] width 566 height 148
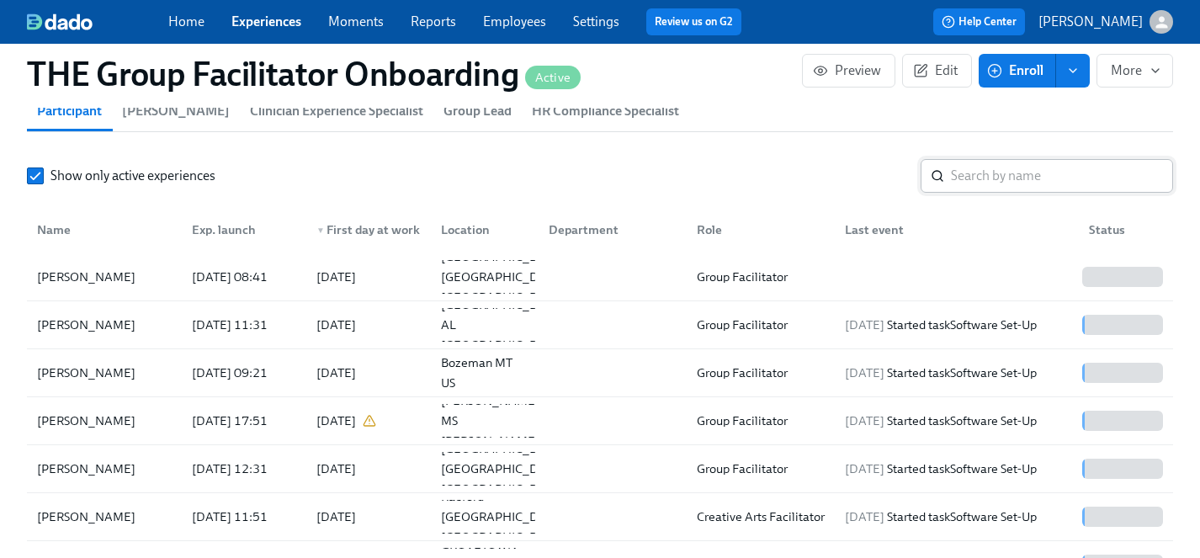
scroll to position [1544, 0]
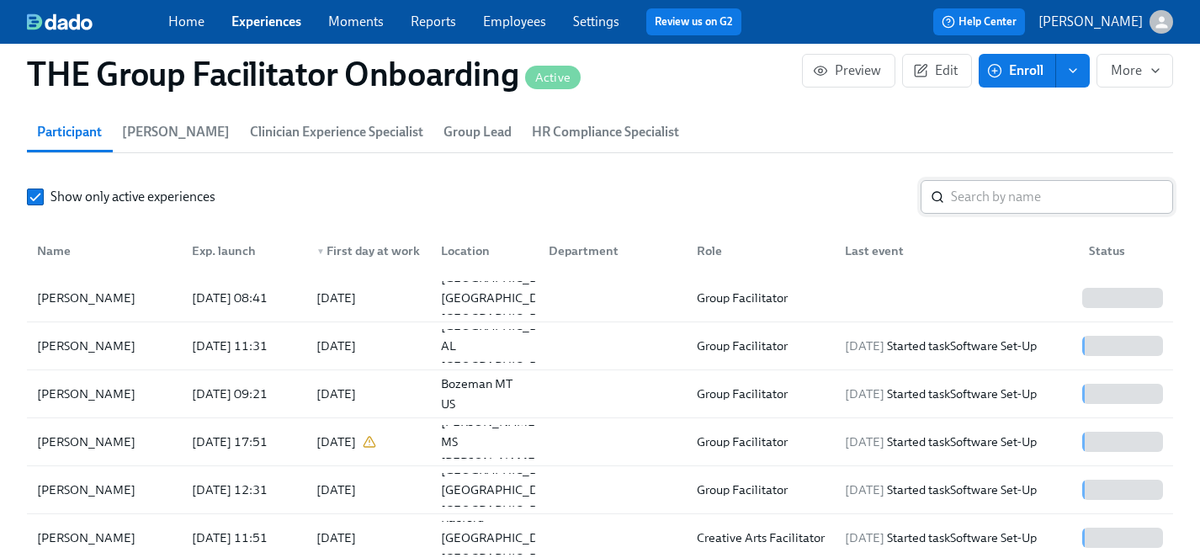
click at [1004, 193] on input "search" at bounding box center [1062, 197] width 222 height 34
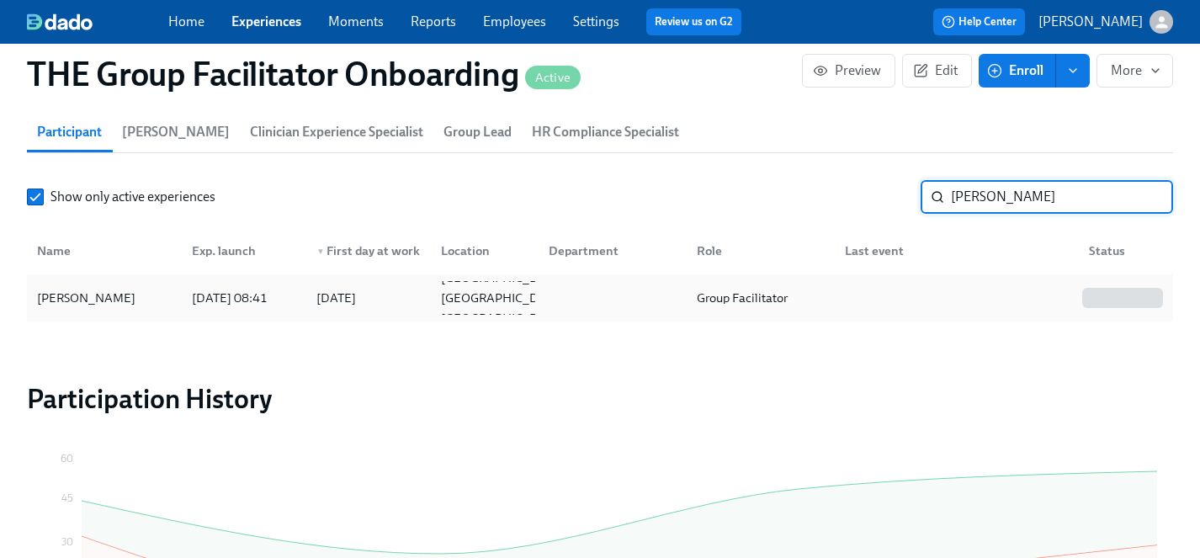
type input "shantay"
click at [82, 301] on div "Shantayah Hayes" at bounding box center [86, 298] width 112 height 20
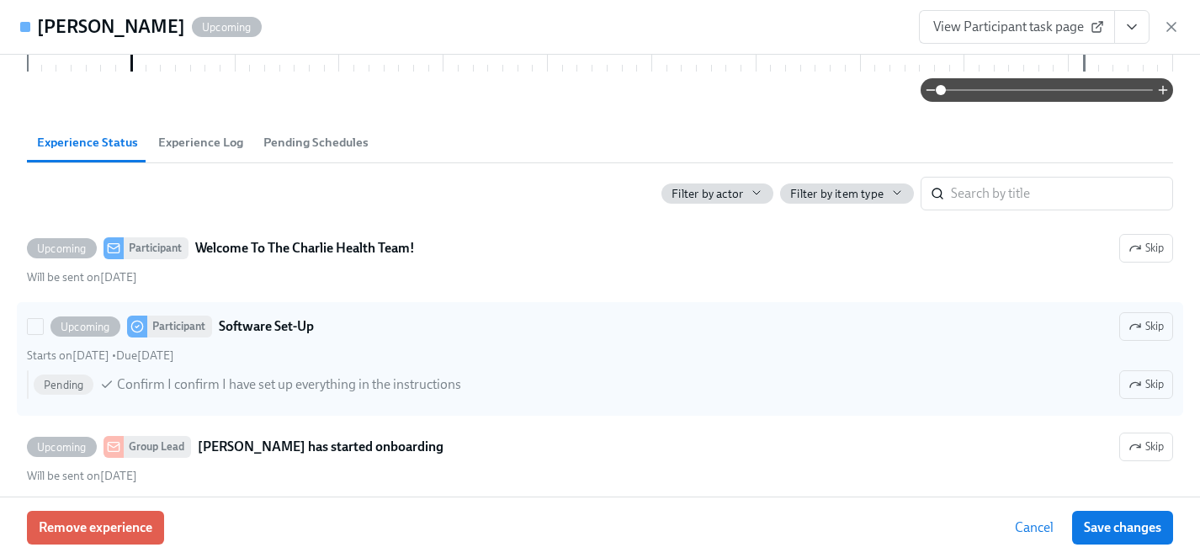
scroll to position [425, 0]
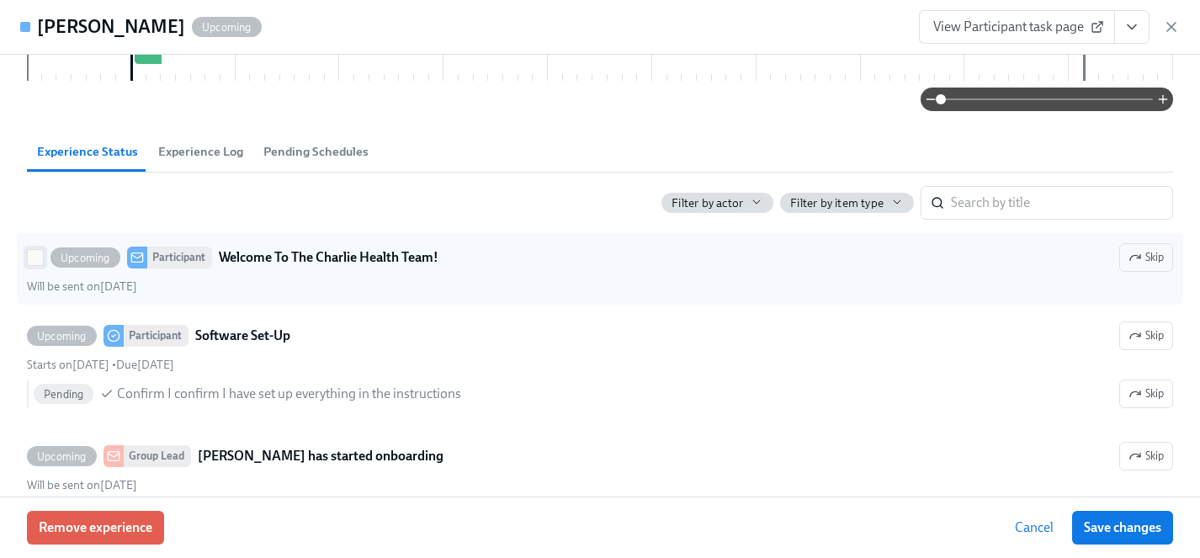
click at [35, 256] on input "Upcoming Participant Welcome To The Charlie Health Team! Skip Will be sent on A…" at bounding box center [35, 257] width 15 height 15
checkbox input "true"
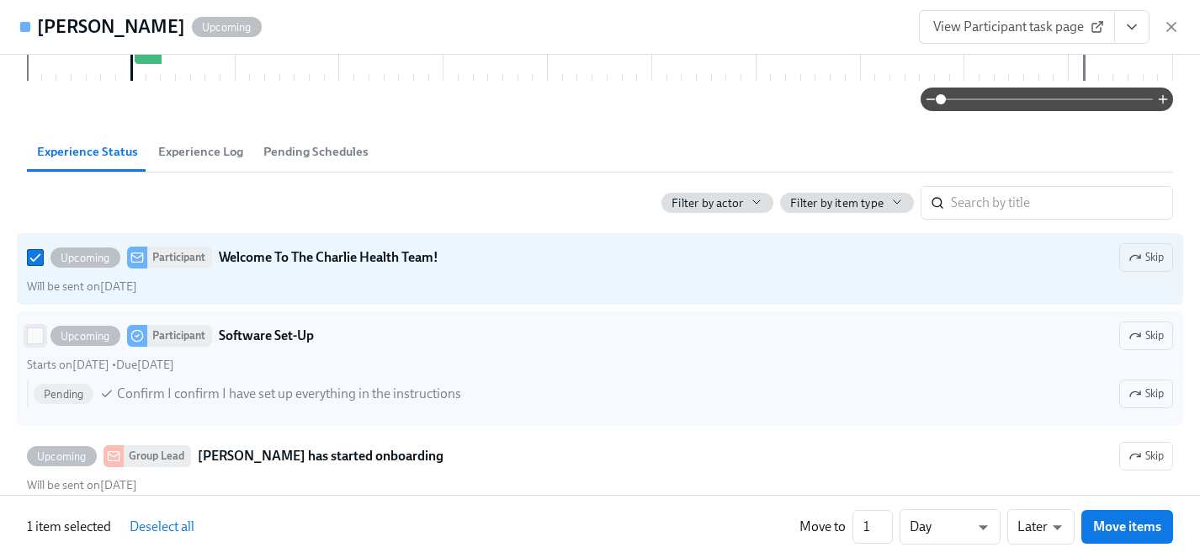
click at [32, 334] on input "Upcoming Participant Software Set-Up Skip Starts on August 22nd • Due August 26…" at bounding box center [35, 335] width 15 height 15
checkbox input "true"
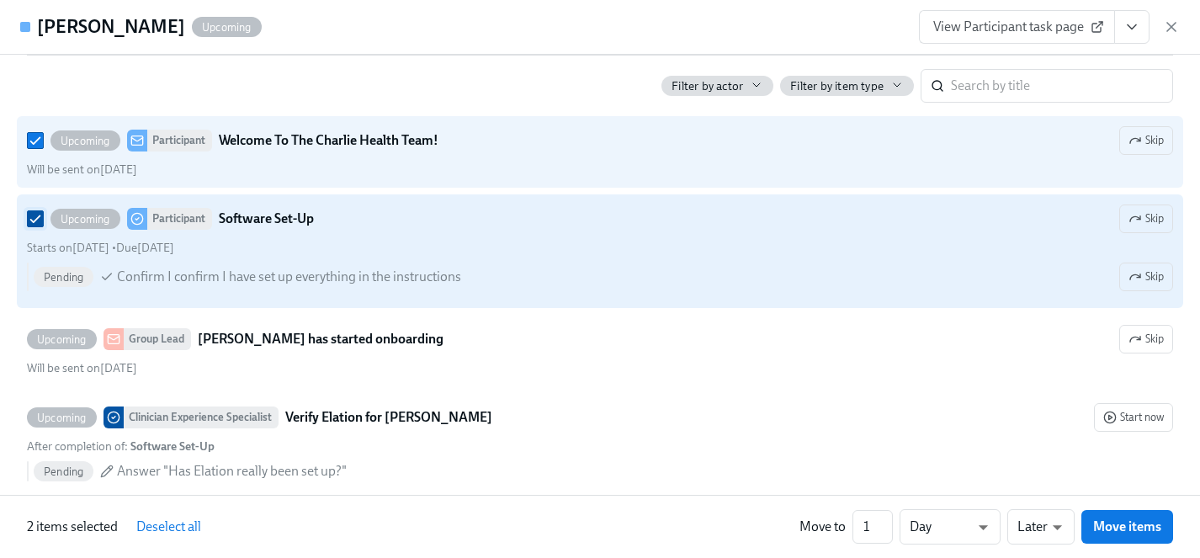
scroll to position [544, 0]
click at [32, 334] on input "Upcoming Group Lead Shantayah Hayes has started onboarding Skip Will be sent on…" at bounding box center [35, 337] width 15 height 15
checkbox input "true"
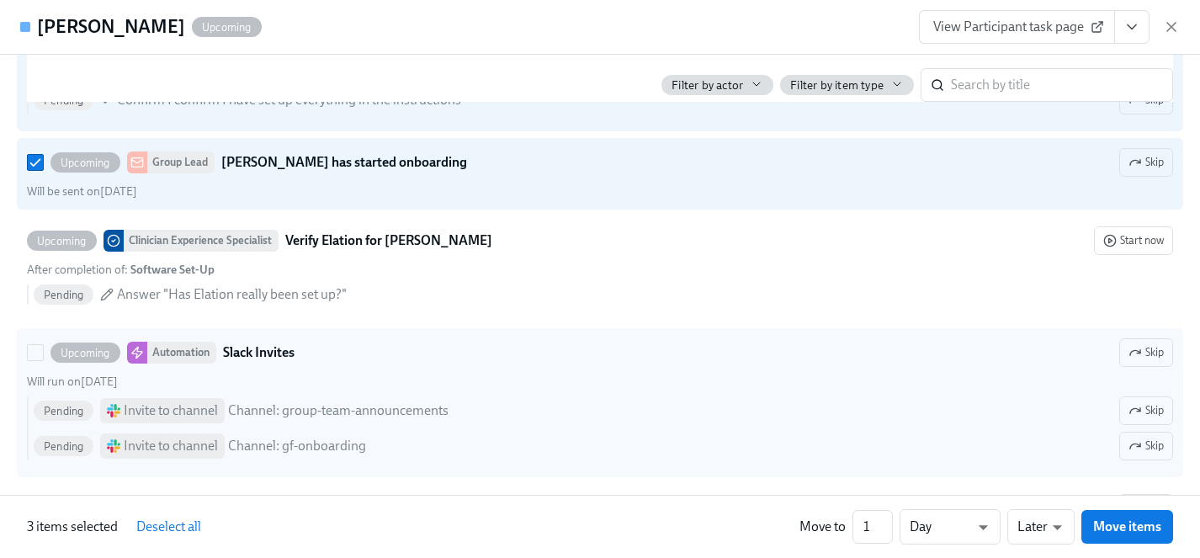
scroll to position [731, 0]
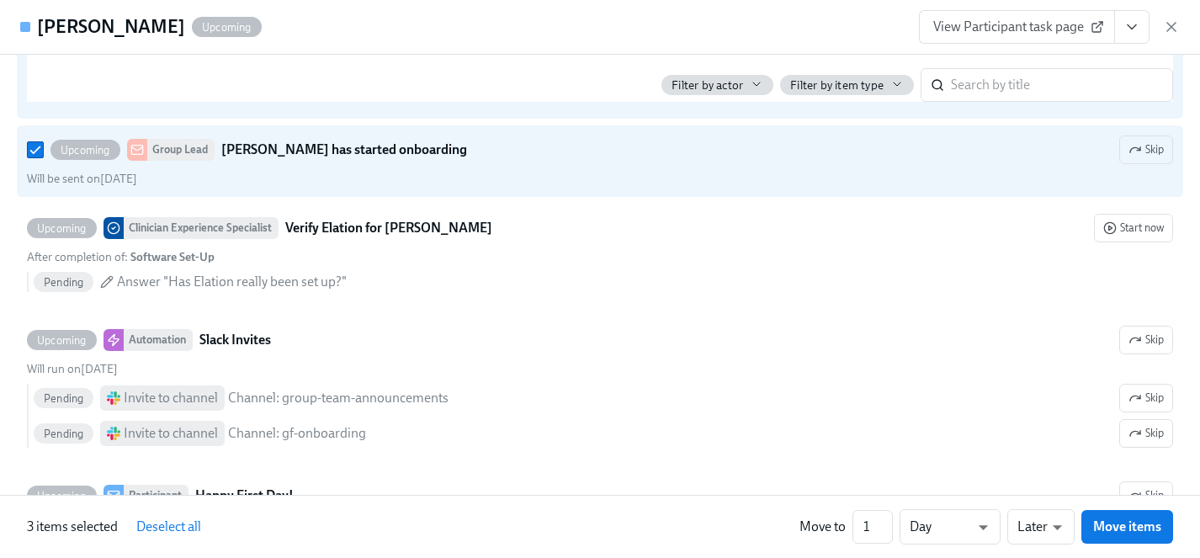
click at [436, 550] on div "3 items selected Deselect all Move to 1 ​ Day d ​ Later later ​ Move items" at bounding box center [600, 526] width 1200 height 63
click at [608, 28] on div "Shantayah Hayes Upcoming View Participant task page" at bounding box center [600, 27] width 1200 height 55
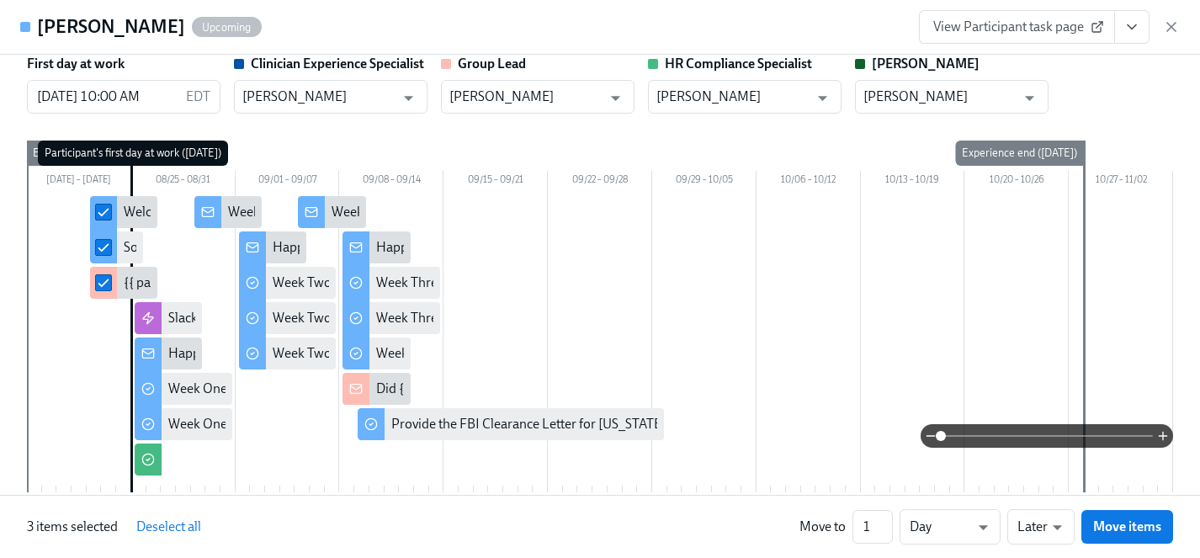
scroll to position [0, 0]
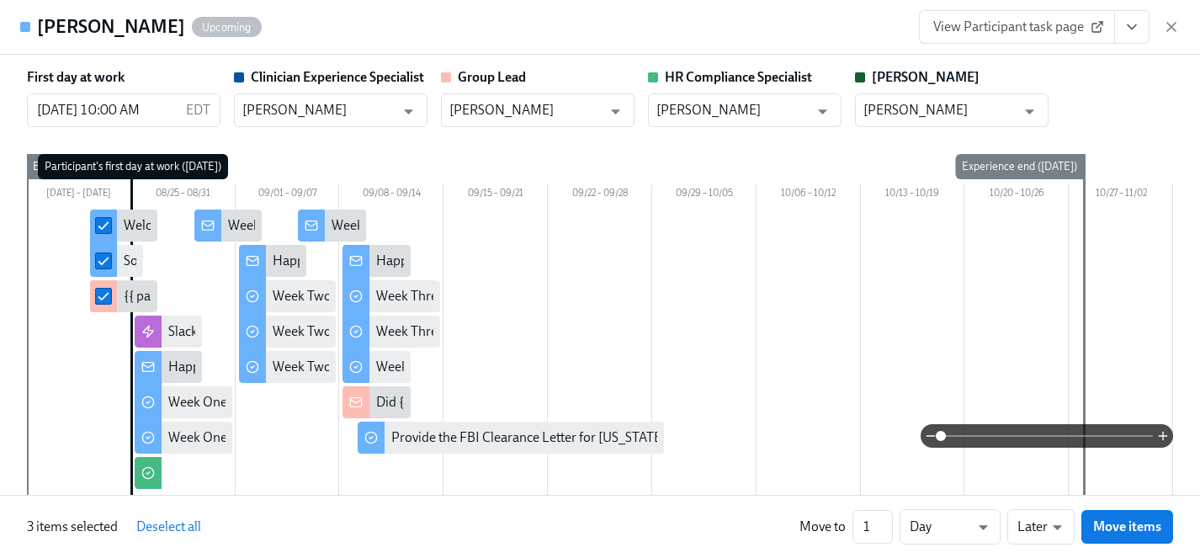
click at [1052, 26] on span "View Participant task page" at bounding box center [1016, 27] width 167 height 17
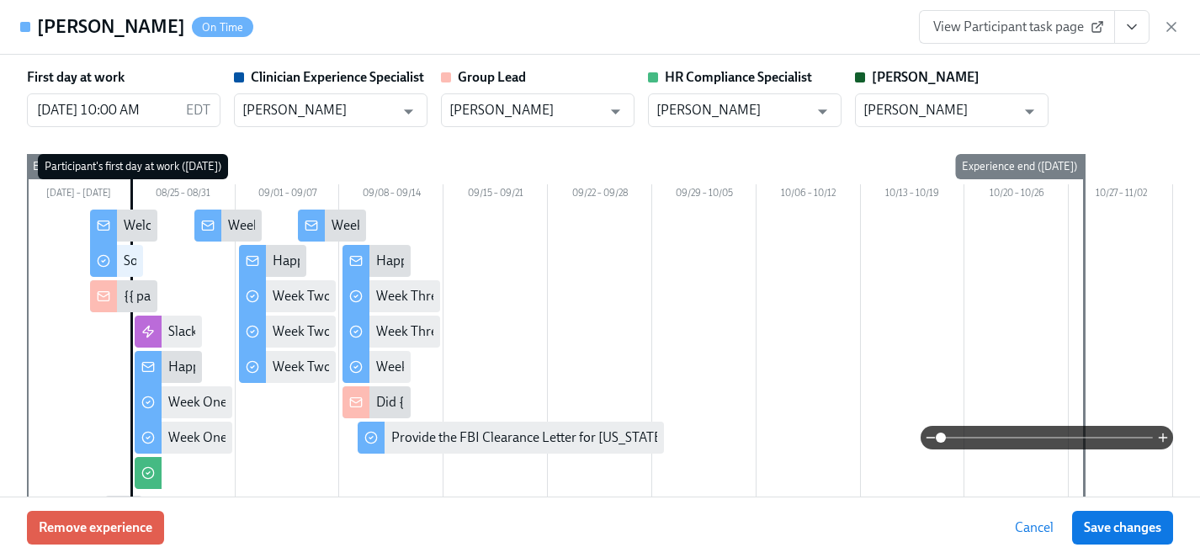
scroll to position [0, 27829]
type input "08/26/2025 10:00 AM"
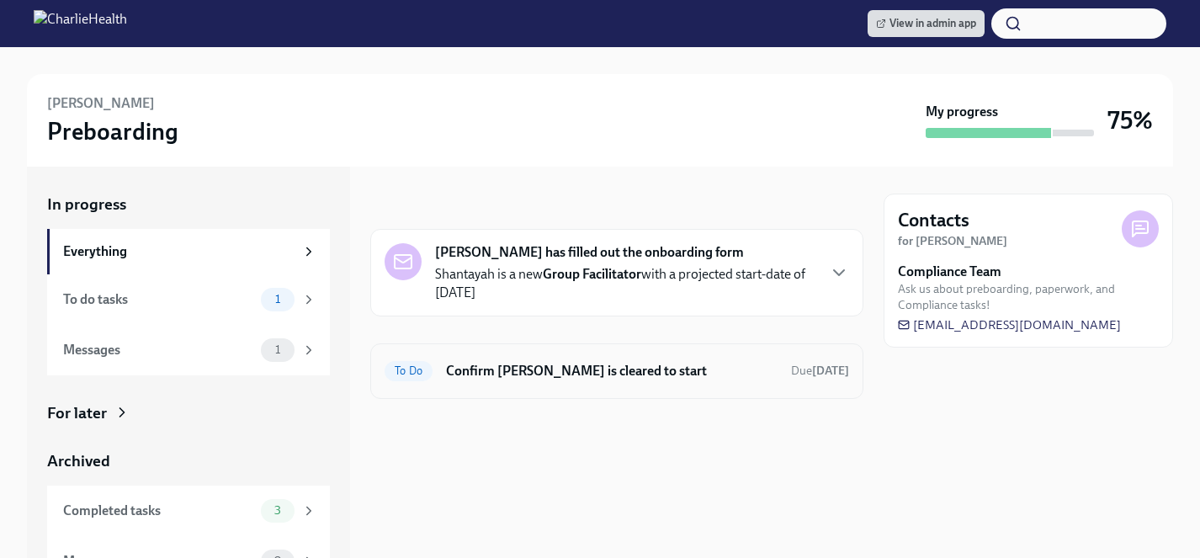
click at [609, 364] on h6 "Confirm Shantayah Hayes is cleared to start" at bounding box center [612, 371] width 332 height 19
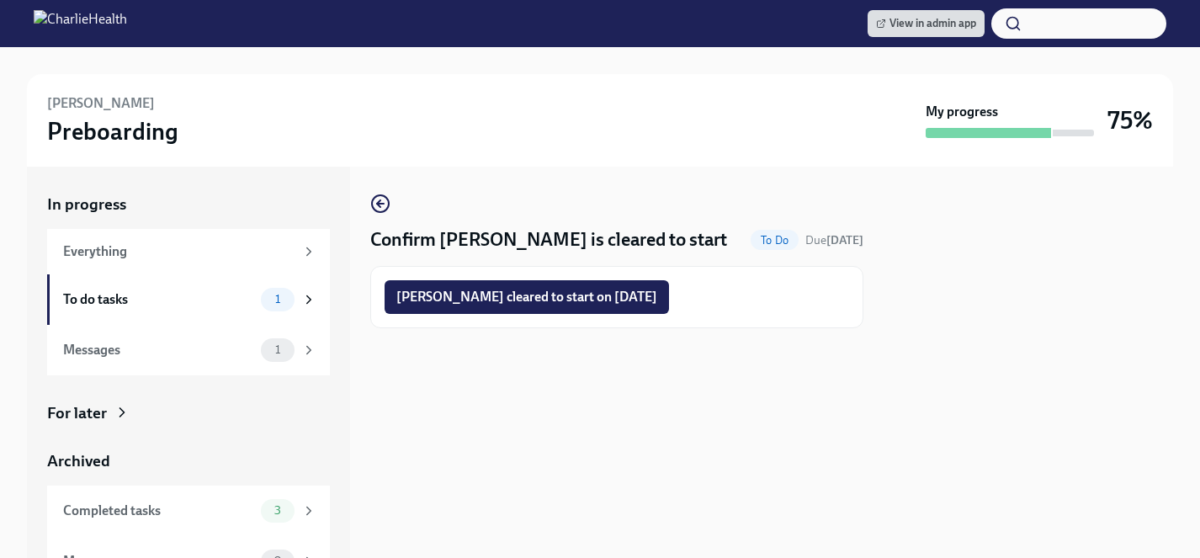
drag, startPoint x: 560, startPoint y: 297, endPoint x: 539, endPoint y: 413, distance: 117.9
click at [539, 413] on div "Confirm Shantayah Hayes is cleared to start To Do Due Sep 10th Shantayah Hayes …" at bounding box center [616, 362] width 493 height 391
click at [379, 202] on icon "button" at bounding box center [378, 203] width 3 height 7
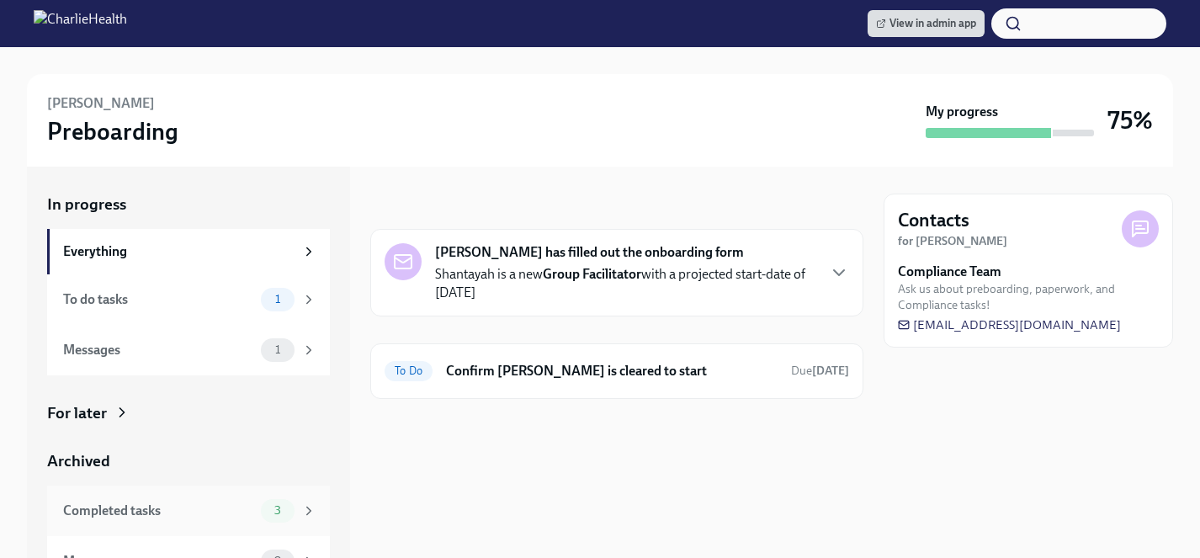
scroll to position [29, 0]
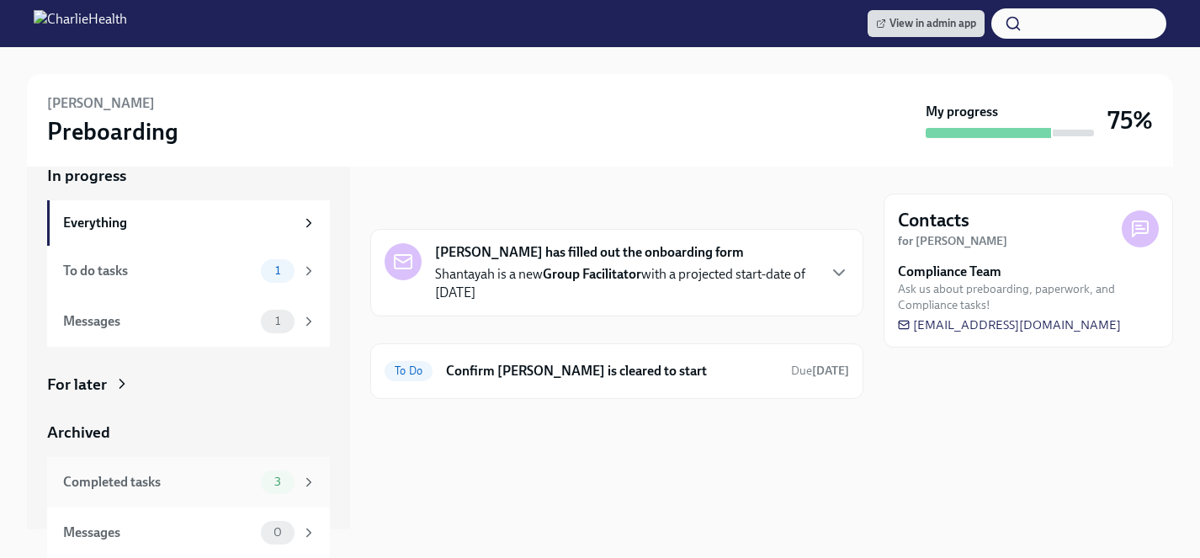
click at [141, 483] on div "Completed tasks" at bounding box center [158, 482] width 191 height 19
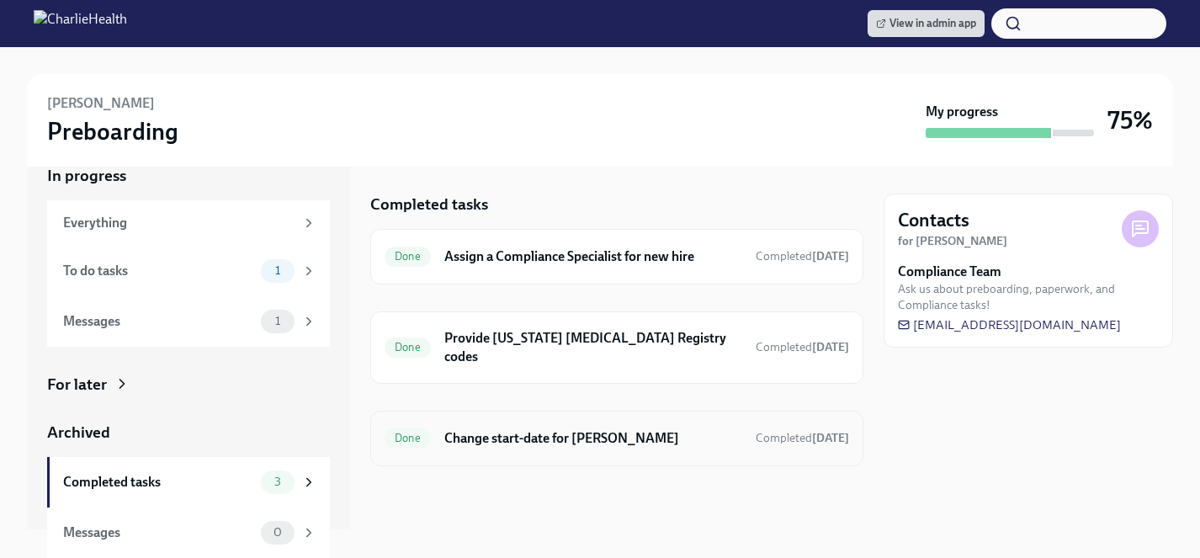
click at [544, 429] on h6 "Change start-date for Shantayah Hayes" at bounding box center [593, 438] width 298 height 19
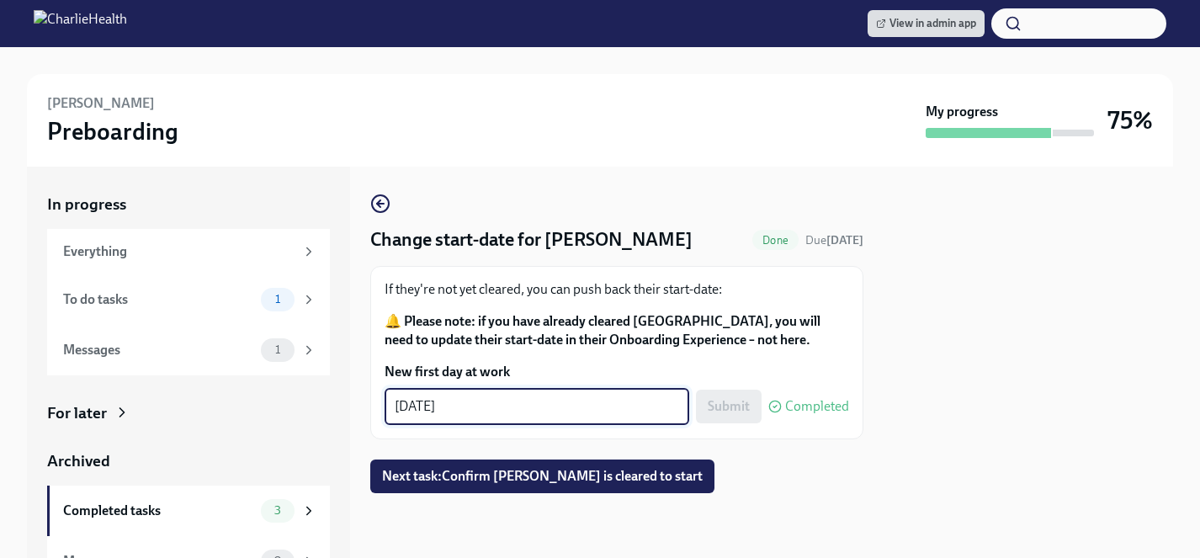
click at [428, 410] on textarea "08/26/2025" at bounding box center [537, 406] width 284 height 20
type textarea "08/25/2025"
click at [722, 406] on span "Submit" at bounding box center [729, 406] width 42 height 17
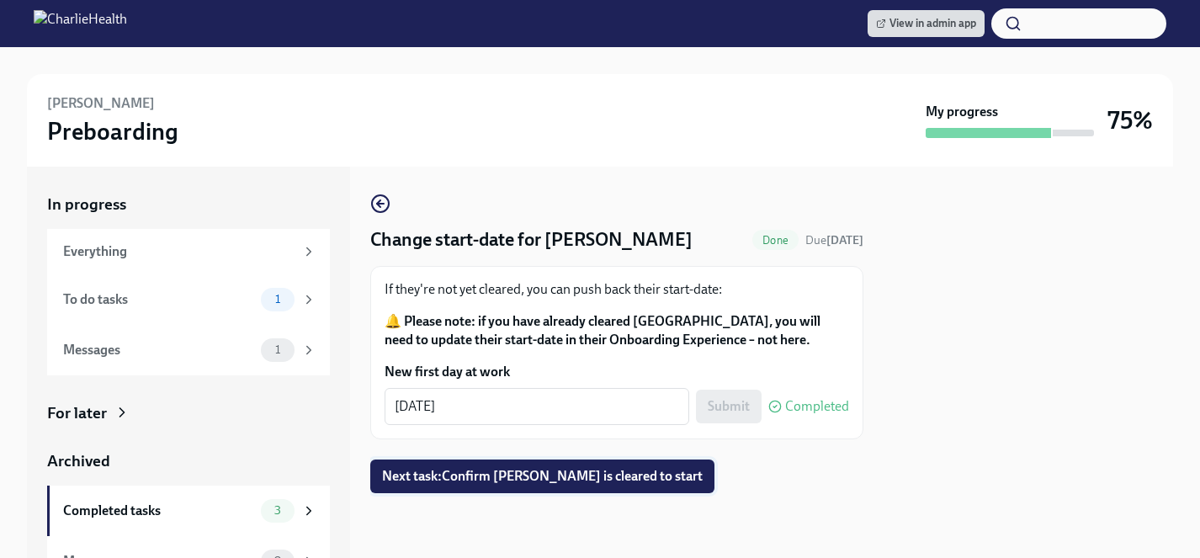
click at [535, 473] on span "Next task : Confirm Shantayah Hayes is cleared to start" at bounding box center [542, 476] width 321 height 17
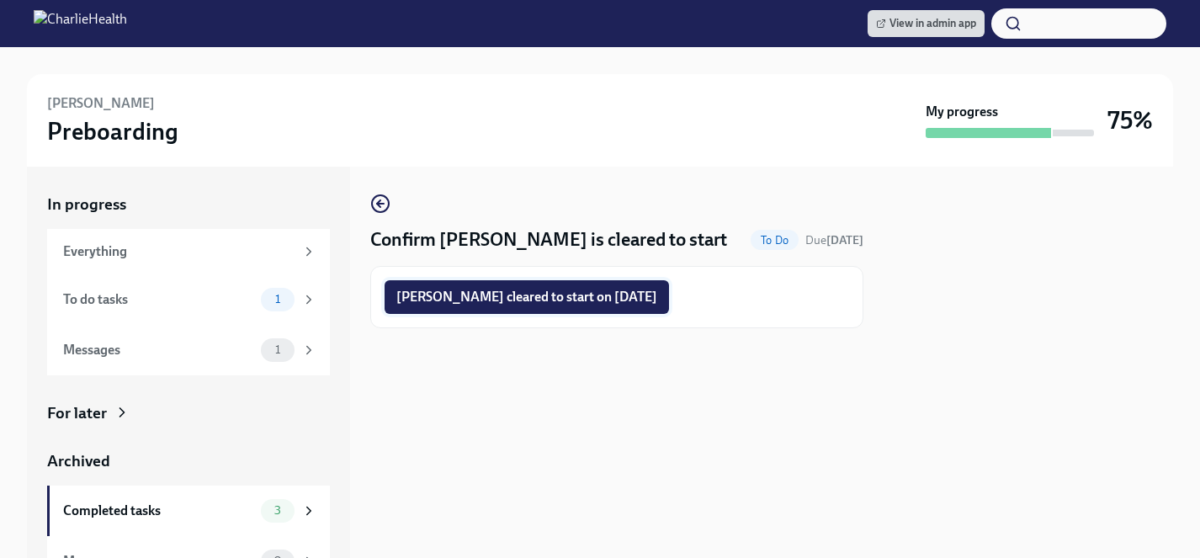
click at [585, 302] on span "Shantayah Hayes cleared to start on 08/25/2025" at bounding box center [526, 297] width 261 height 17
